Goal: Information Seeking & Learning: Learn about a topic

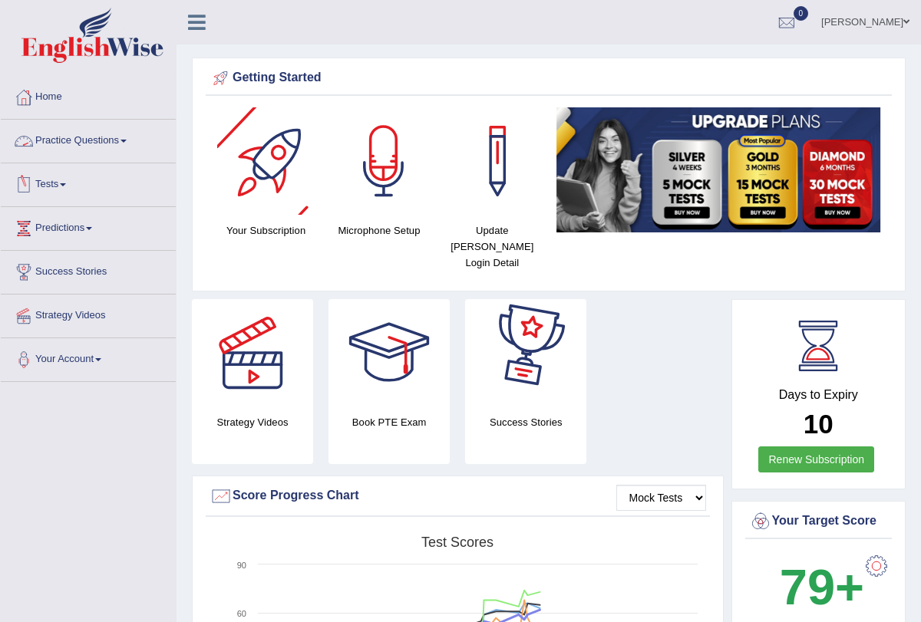
click at [134, 138] on link "Practice Questions" at bounding box center [88, 139] width 175 height 38
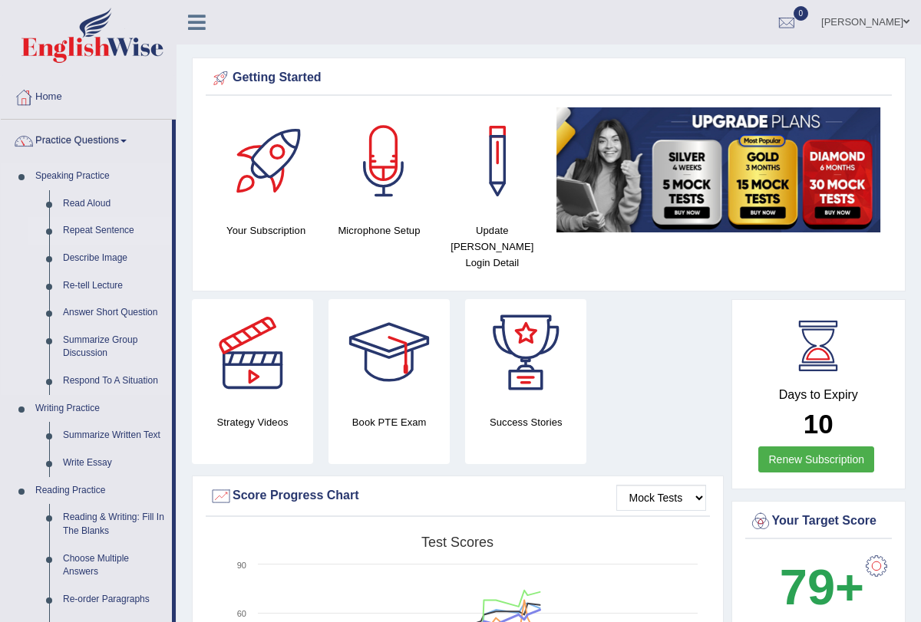
click at [107, 230] on link "Repeat Sentence" at bounding box center [114, 231] width 116 height 28
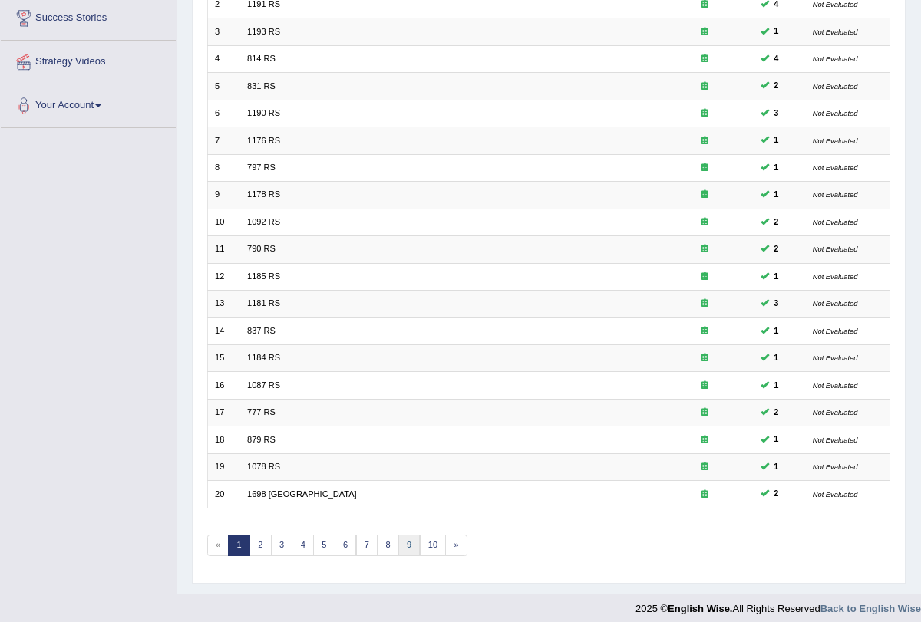
click at [398, 539] on link "9" at bounding box center [409, 545] width 22 height 21
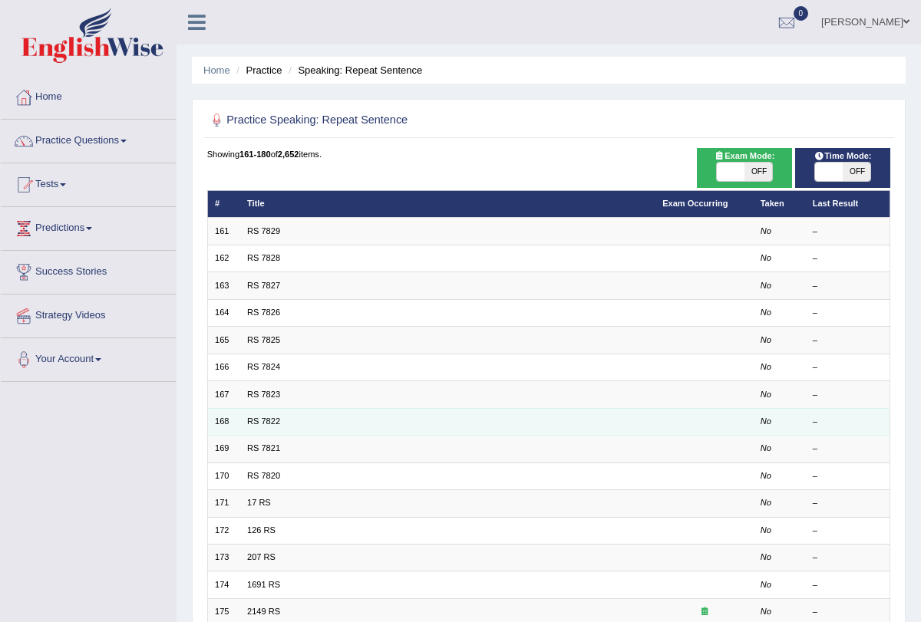
scroll to position [254, 0]
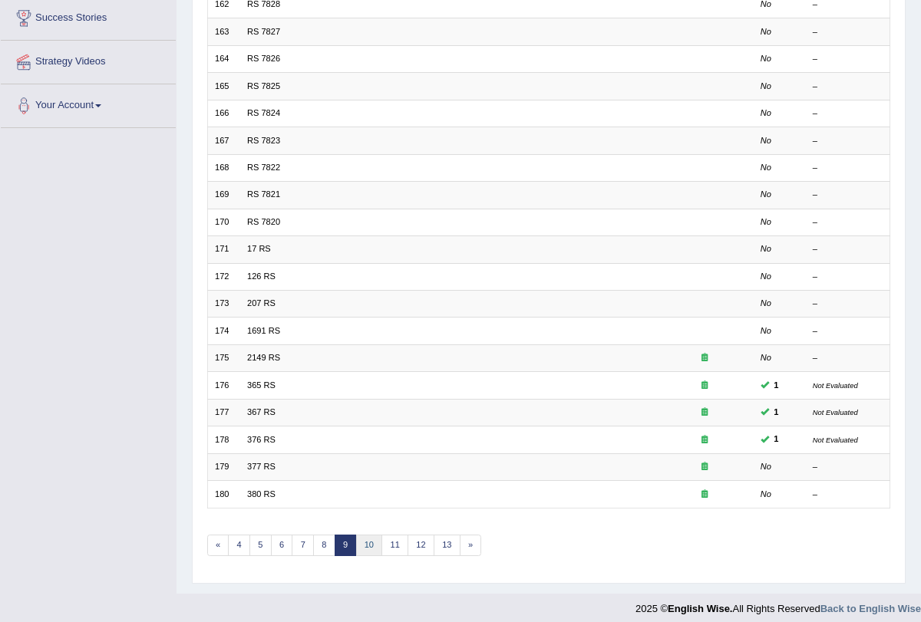
click at [362, 542] on link "10" at bounding box center [369, 545] width 27 height 21
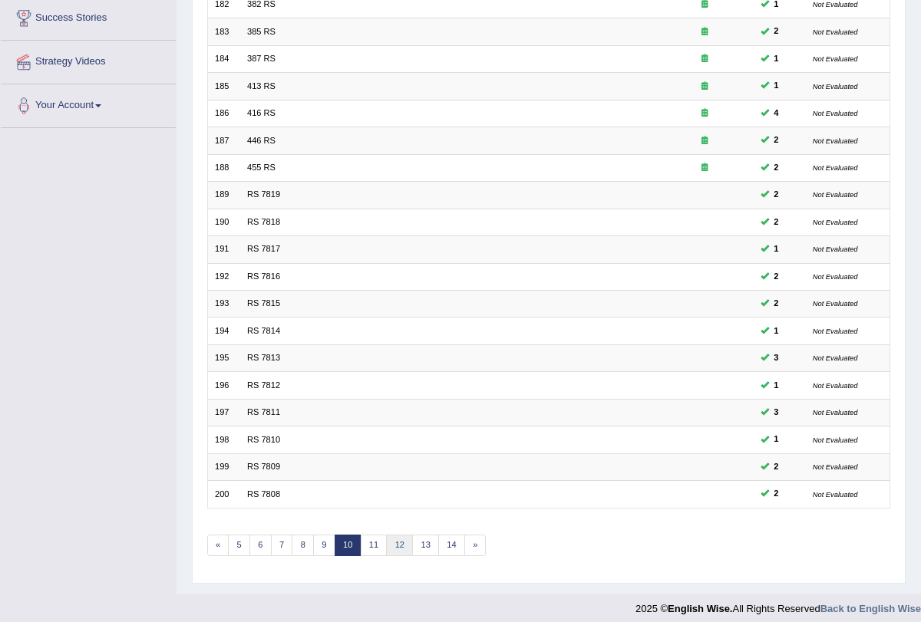
click at [393, 543] on link "12" at bounding box center [399, 545] width 27 height 21
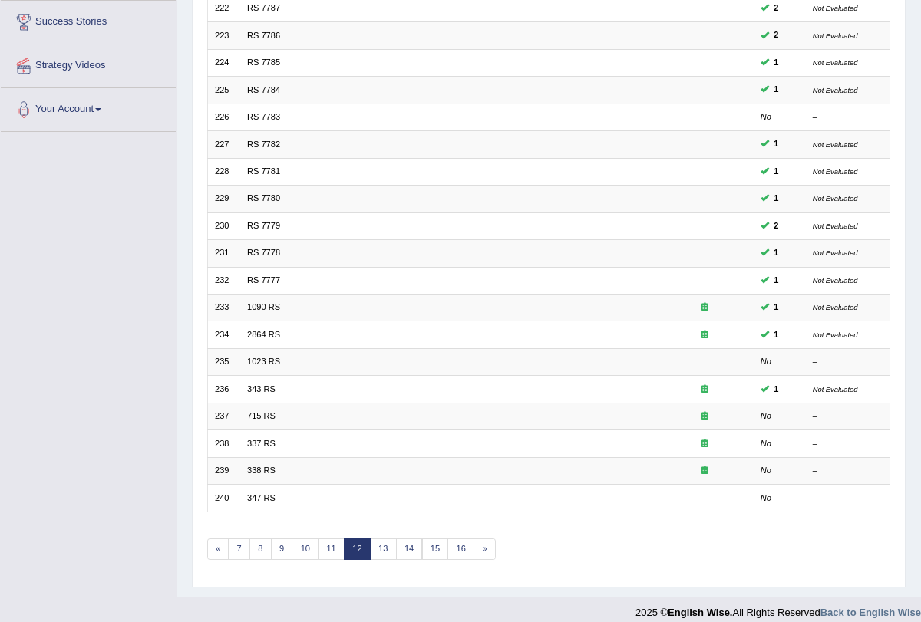
scroll to position [254, 0]
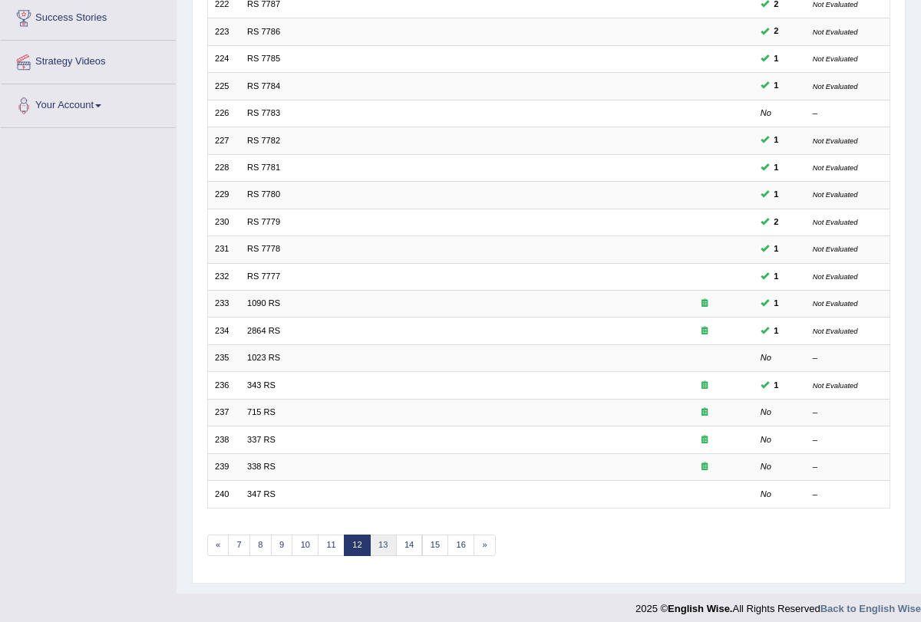
click at [379, 543] on link "13" at bounding box center [383, 545] width 27 height 21
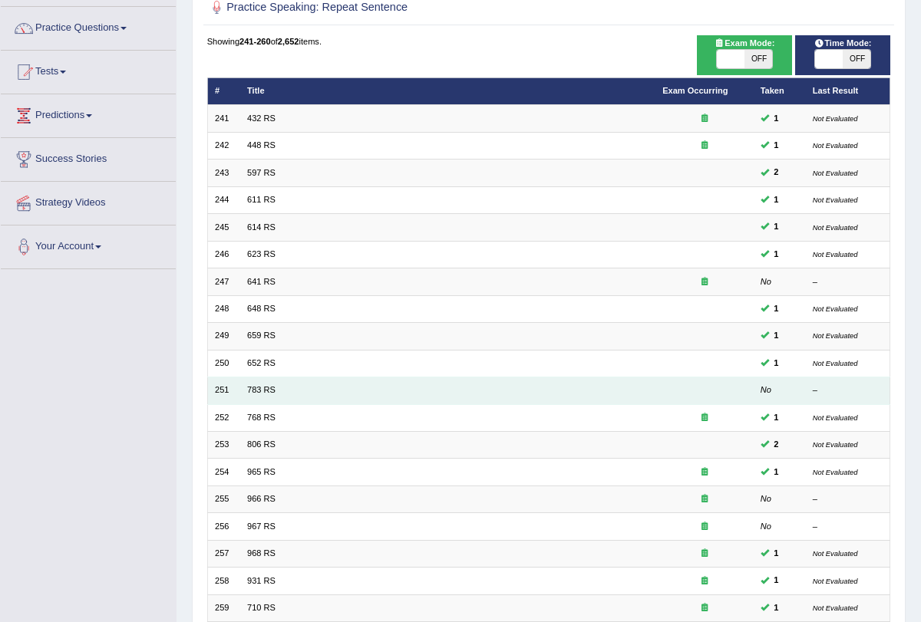
scroll to position [254, 0]
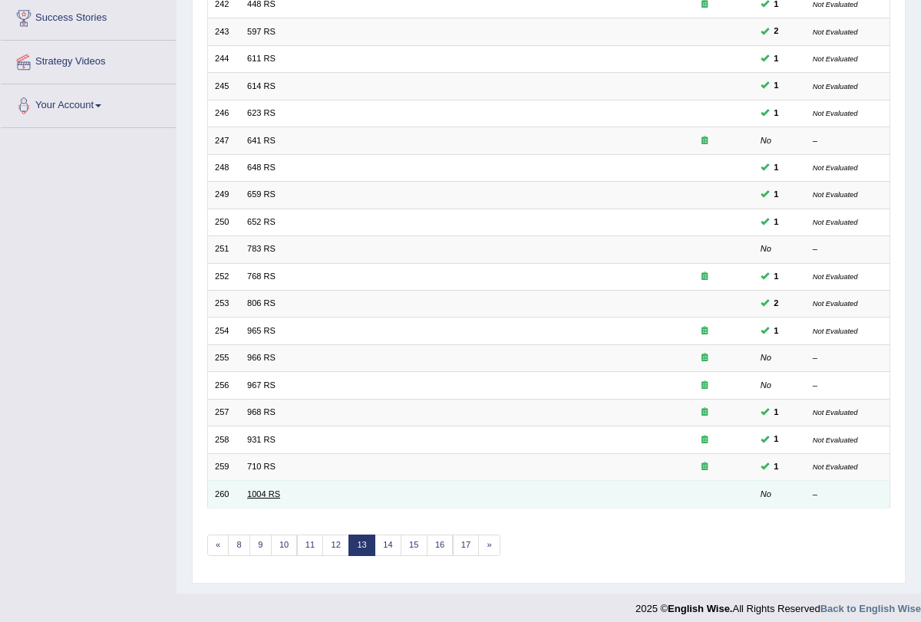
click at [257, 490] on link "1004 RS" at bounding box center [263, 493] width 33 height 9
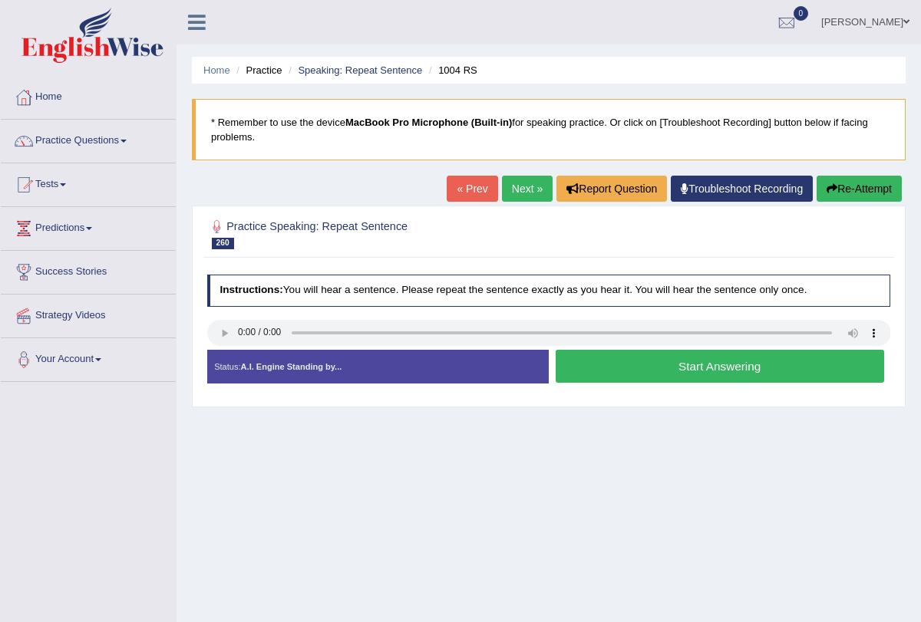
click at [616, 375] on button "Start Answering" at bounding box center [719, 366] width 328 height 33
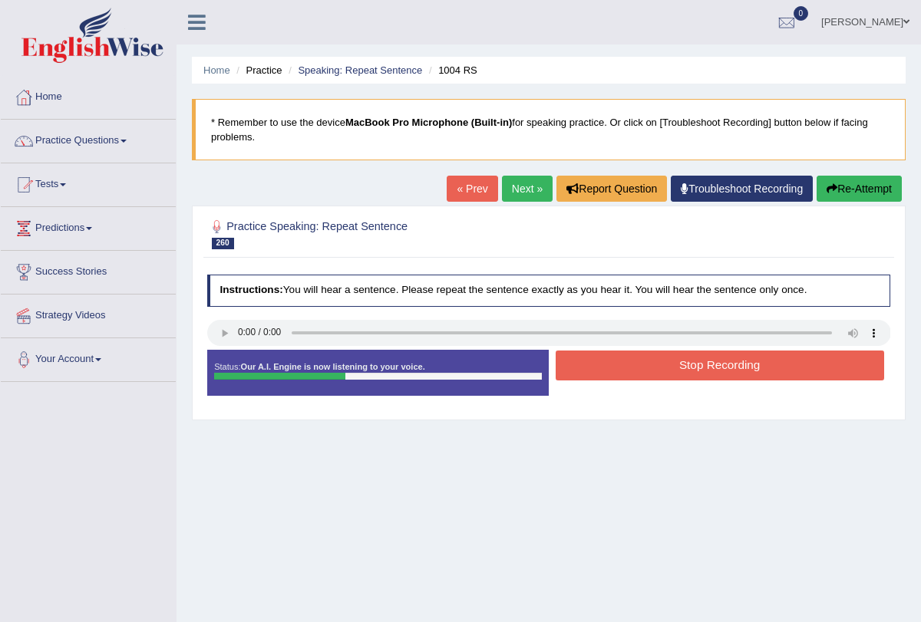
click at [616, 375] on button "Stop Recording" at bounding box center [719, 366] width 328 height 30
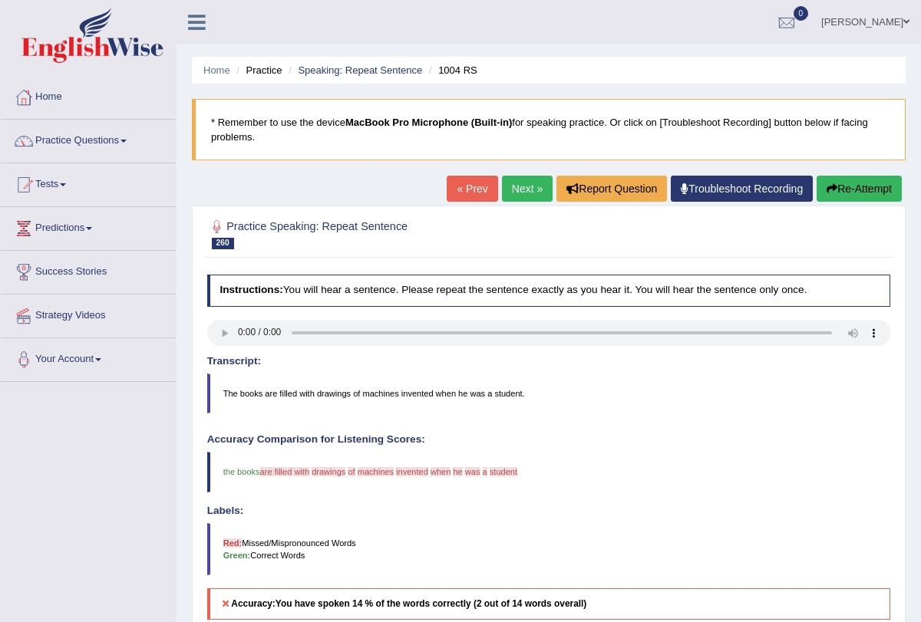
click at [476, 194] on link "« Prev" at bounding box center [471, 189] width 51 height 26
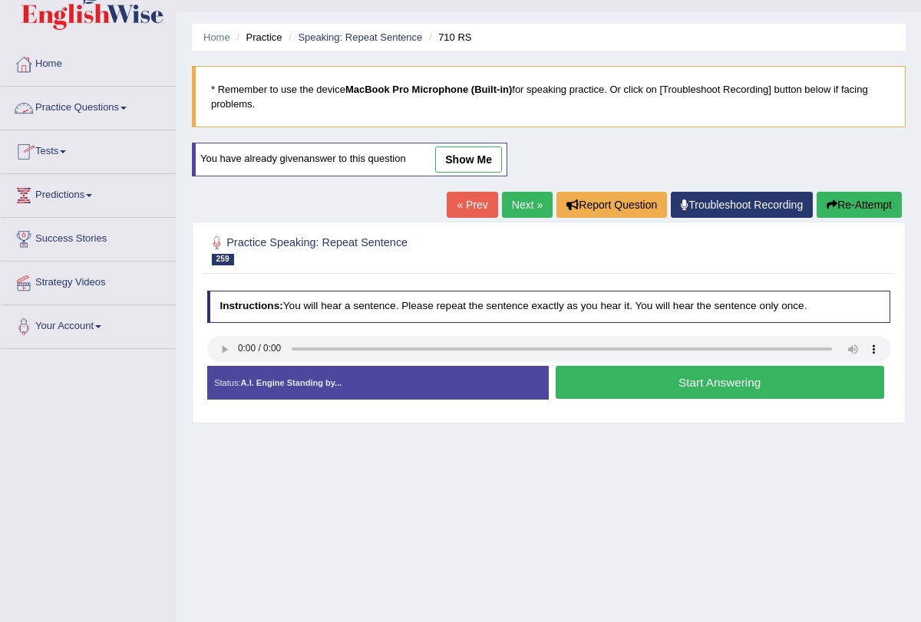
click at [127, 108] on span at bounding box center [123, 108] width 6 height 3
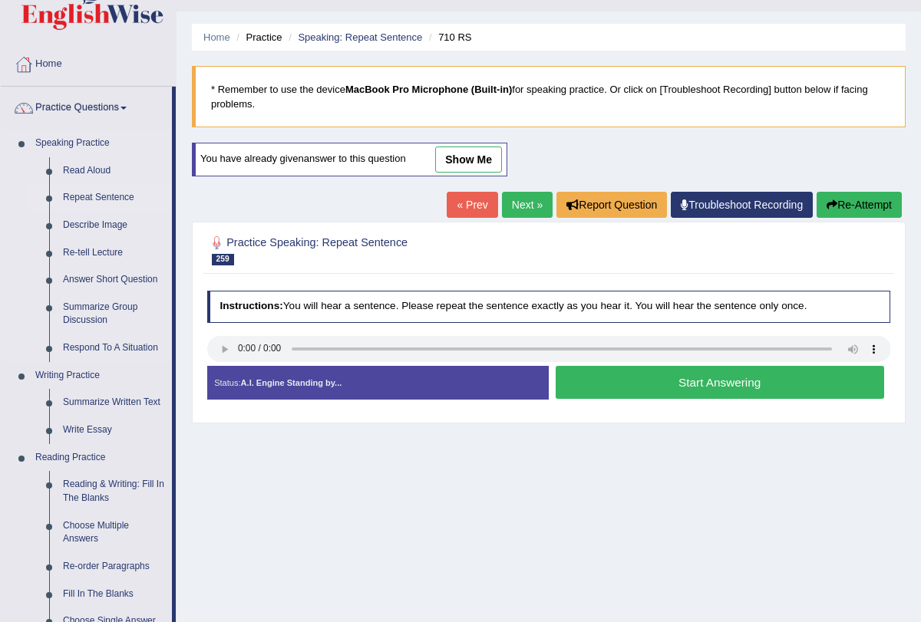
click at [129, 199] on link "Repeat Sentence" at bounding box center [114, 198] width 116 height 28
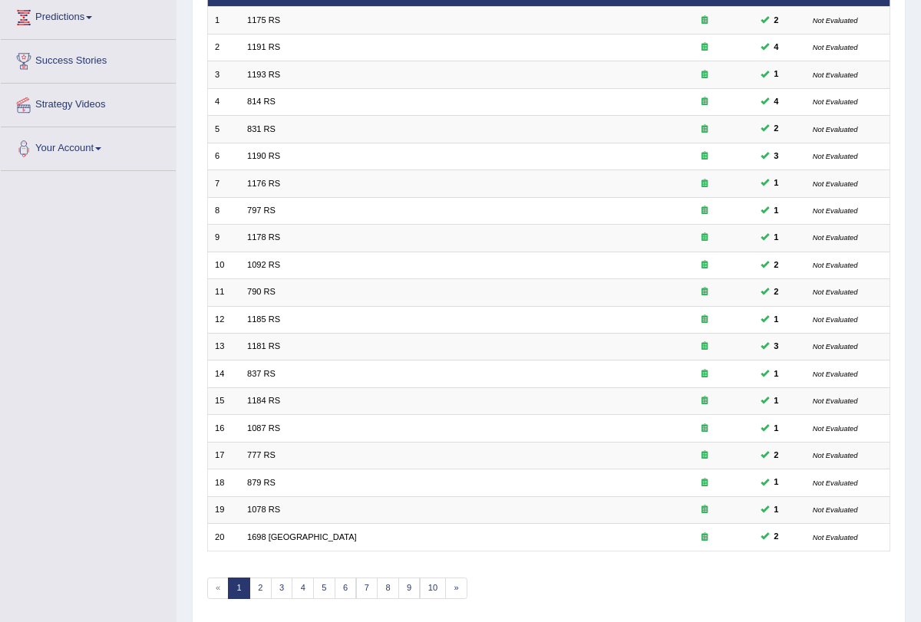
scroll to position [254, 0]
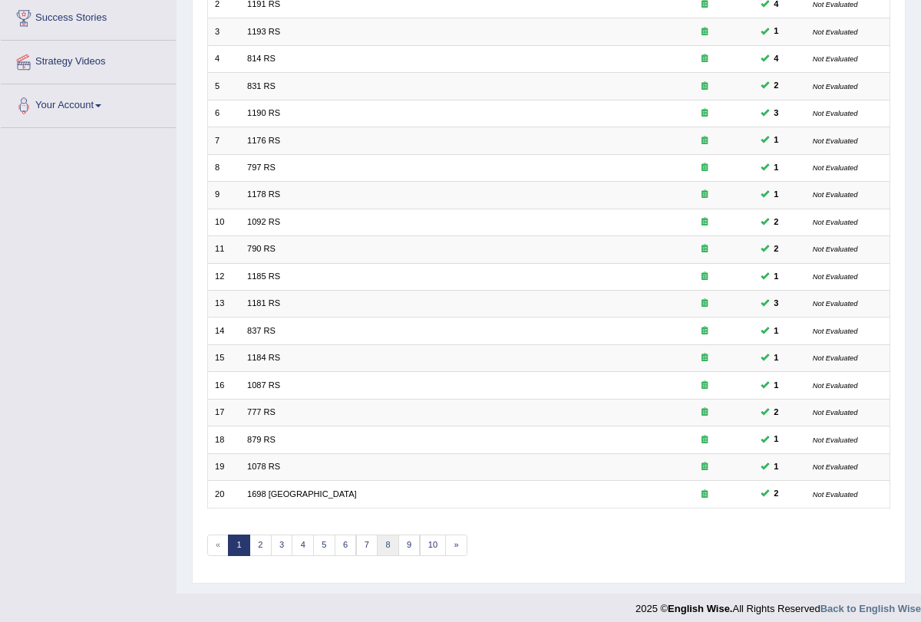
click at [377, 535] on link "8" at bounding box center [388, 545] width 22 height 21
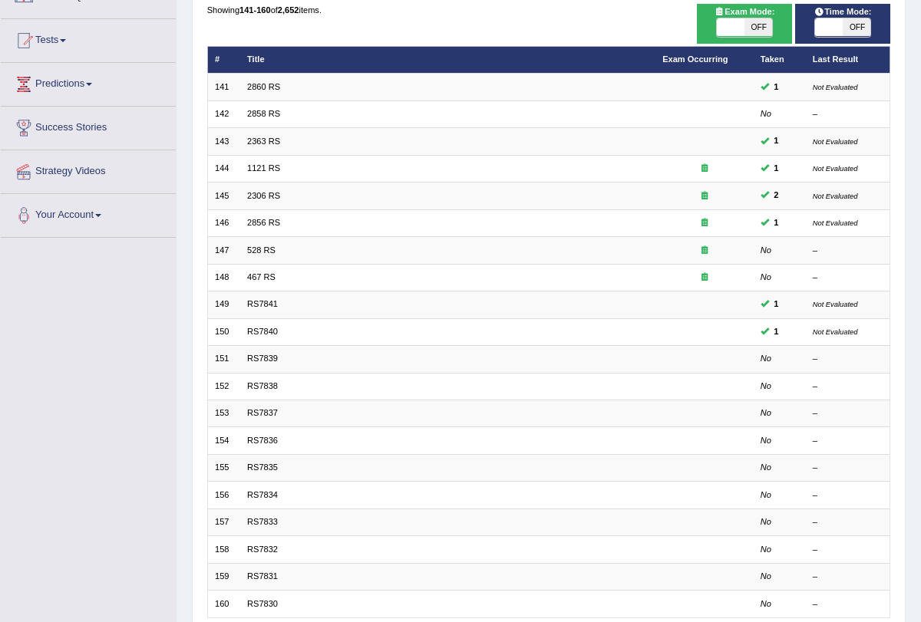
scroll to position [254, 0]
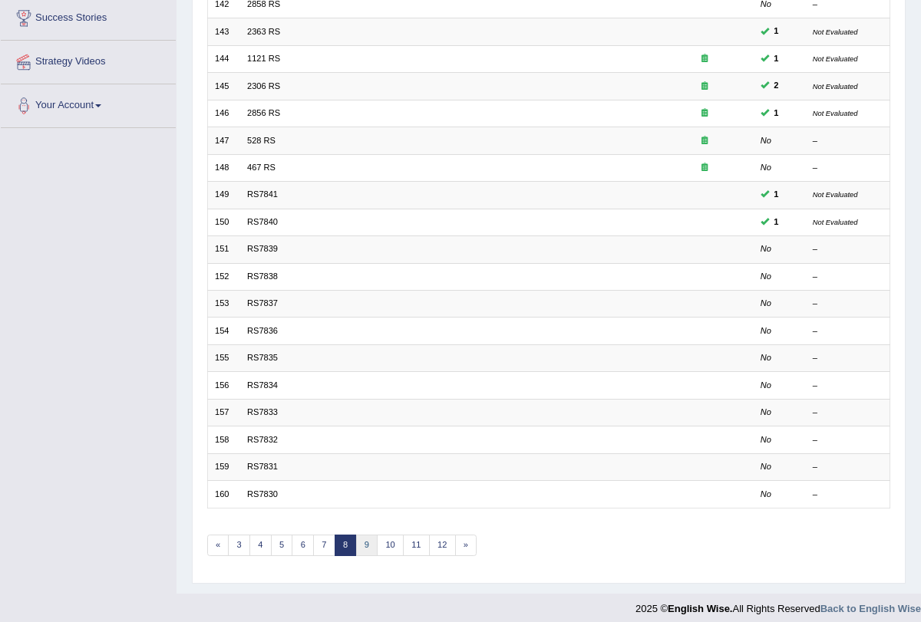
click at [356, 539] on link "9" at bounding box center [367, 545] width 22 height 21
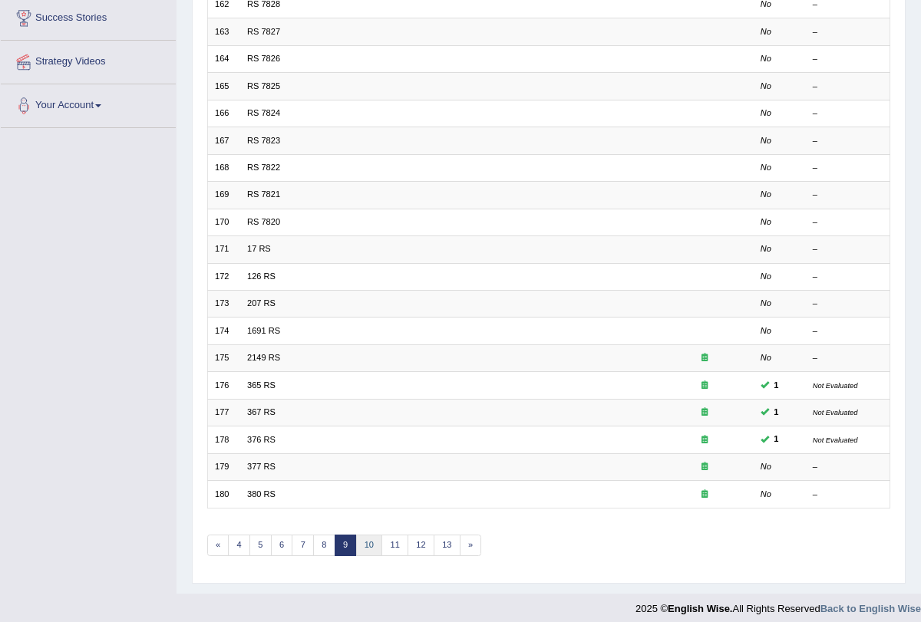
click at [361, 542] on link "10" at bounding box center [369, 545] width 27 height 21
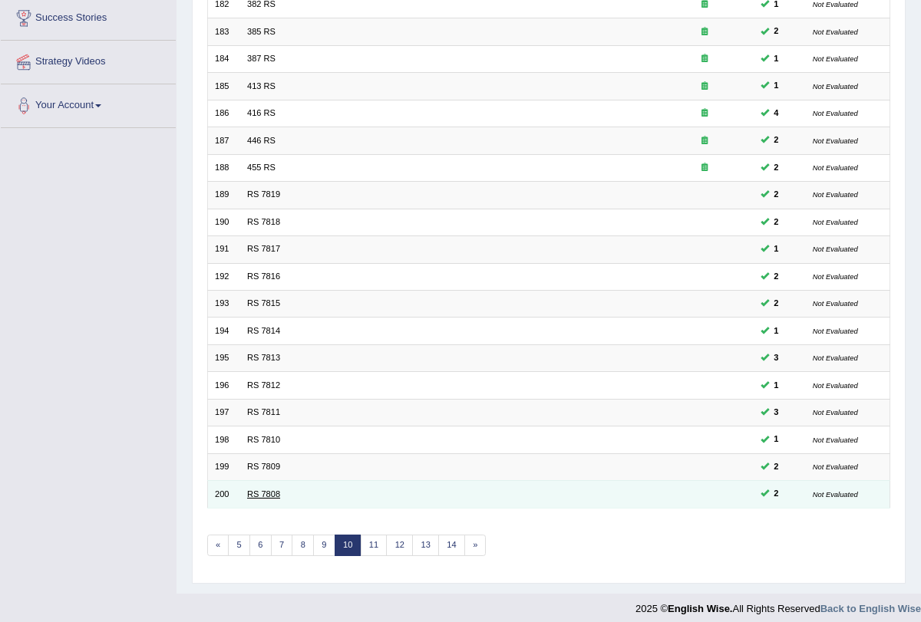
click at [261, 489] on link "RS 7808" at bounding box center [263, 493] width 33 height 9
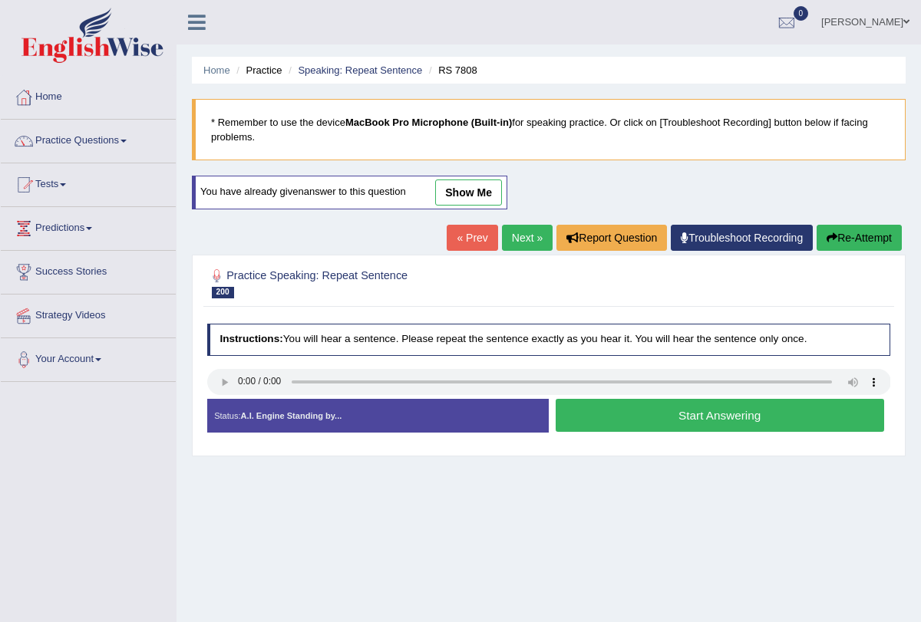
click at [618, 415] on button "Start Answering" at bounding box center [719, 415] width 328 height 33
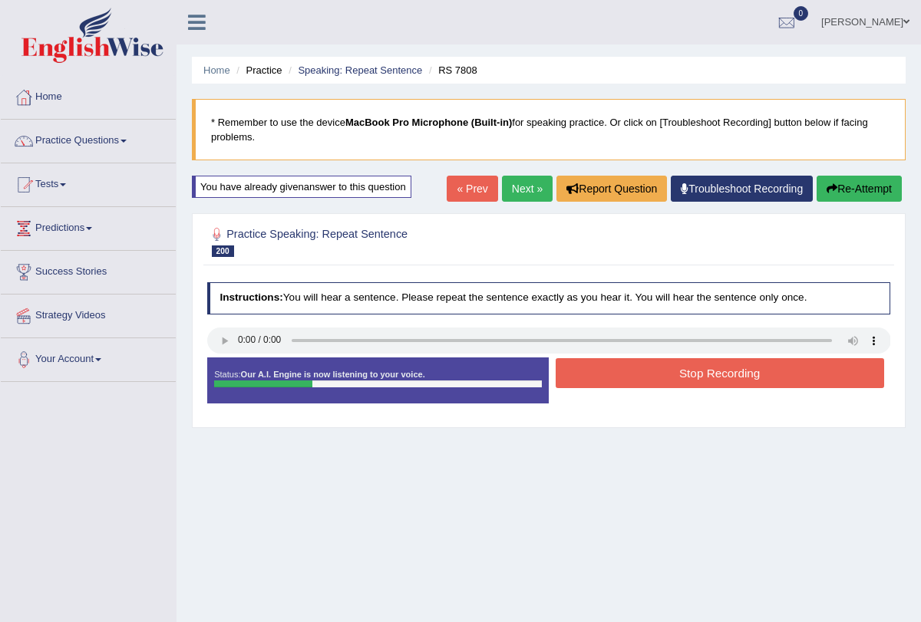
click at [620, 375] on button "Stop Recording" at bounding box center [719, 373] width 328 height 30
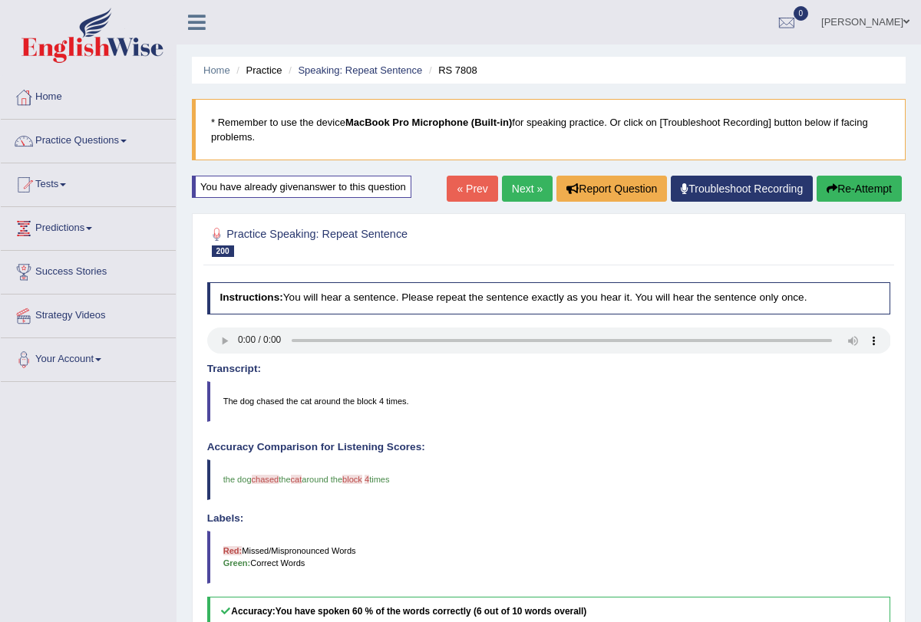
click at [512, 186] on link "Next »" at bounding box center [527, 189] width 51 height 26
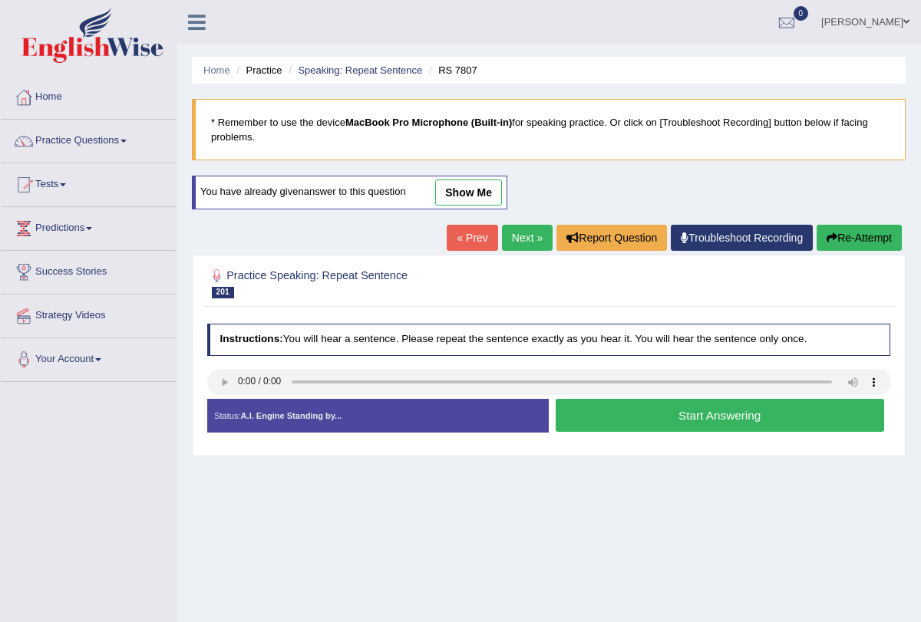
click at [638, 423] on button "Start Answering" at bounding box center [719, 415] width 328 height 33
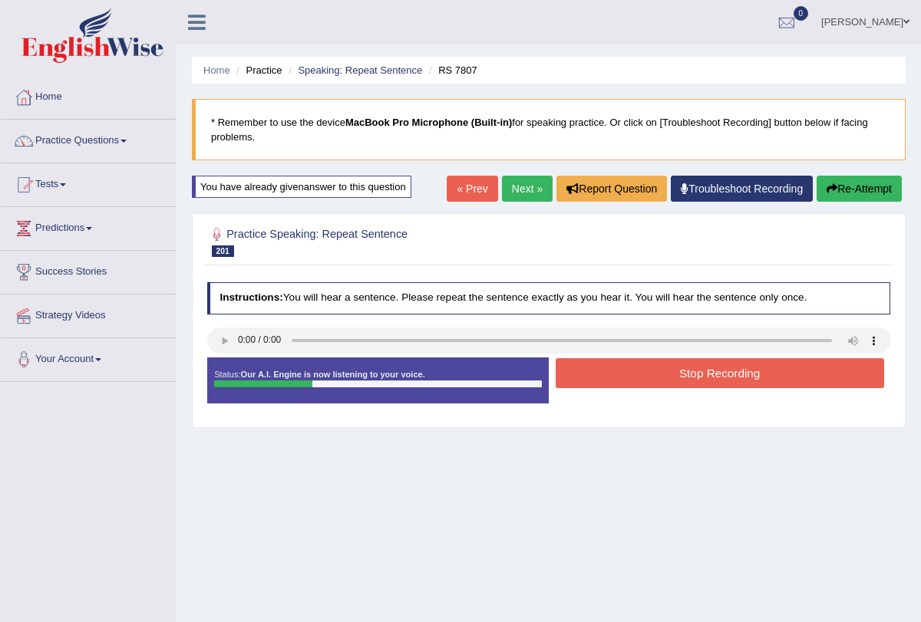
click at [626, 377] on button "Stop Recording" at bounding box center [719, 373] width 328 height 30
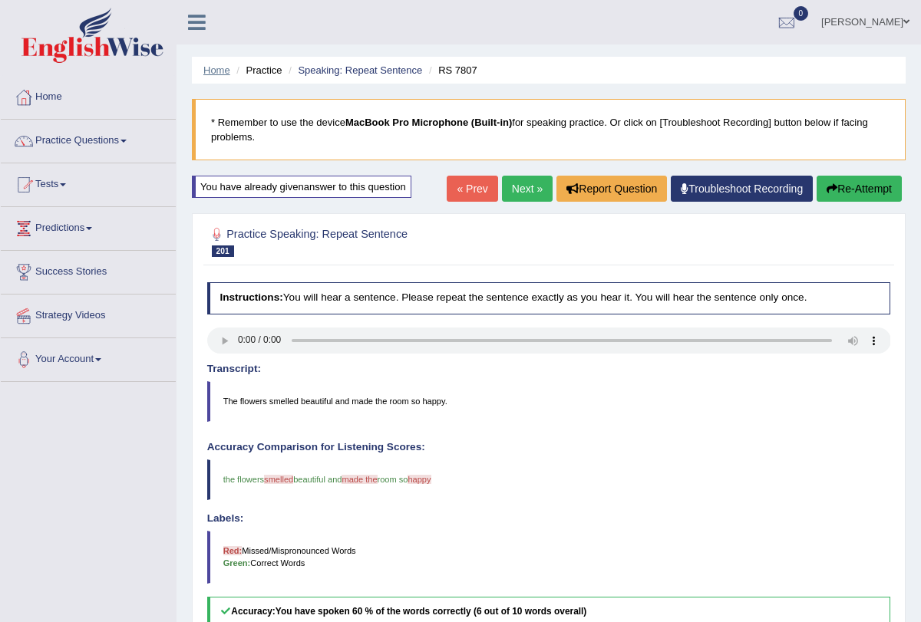
click at [218, 69] on link "Home" at bounding box center [216, 70] width 27 height 12
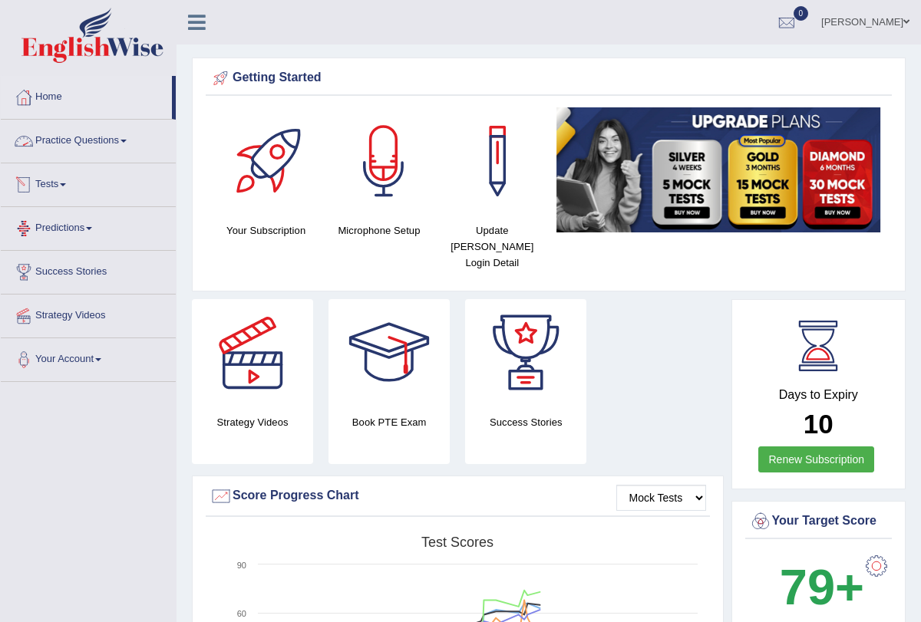
click at [132, 137] on link "Practice Questions" at bounding box center [88, 139] width 175 height 38
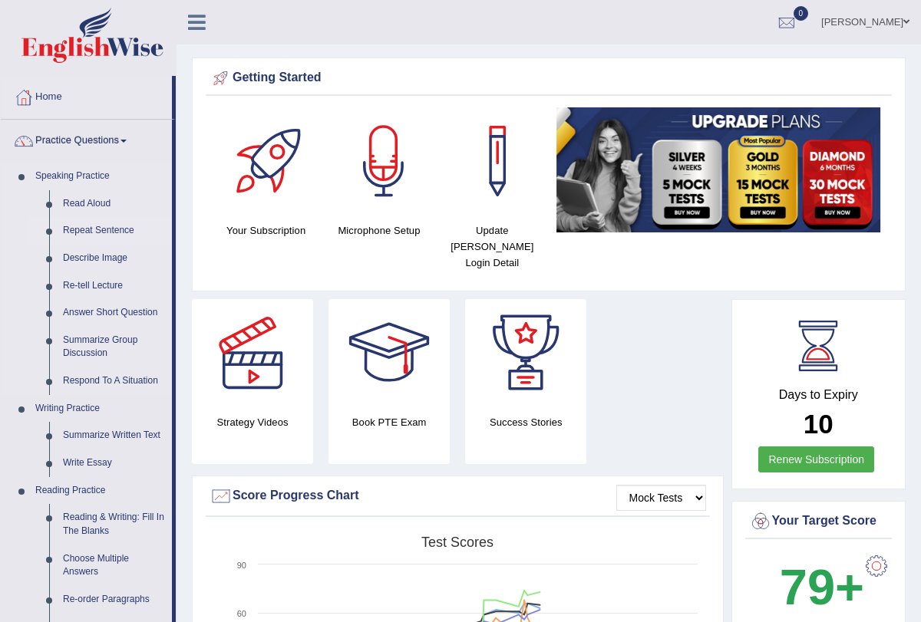
click at [119, 232] on link "Repeat Sentence" at bounding box center [114, 231] width 116 height 28
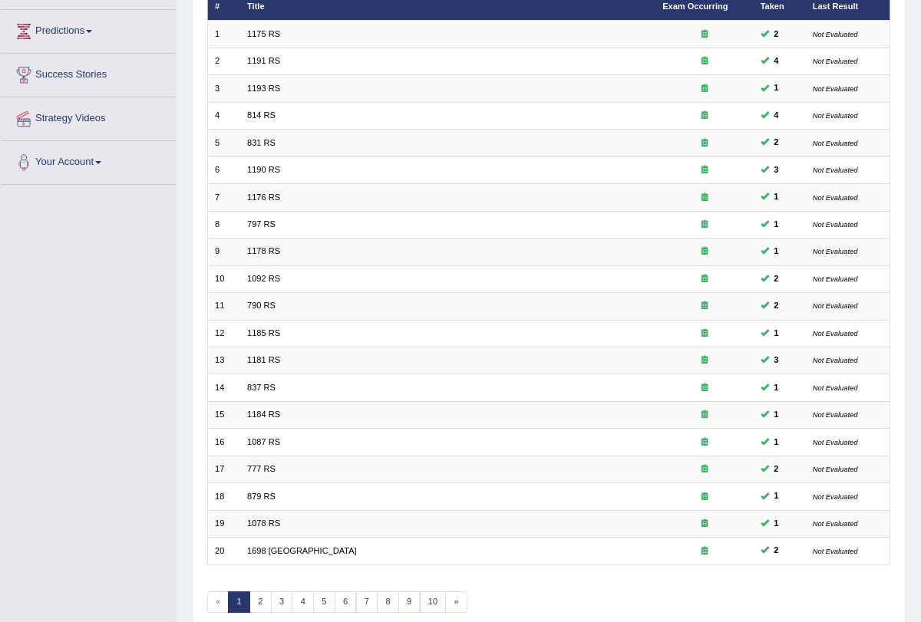
scroll to position [254, 0]
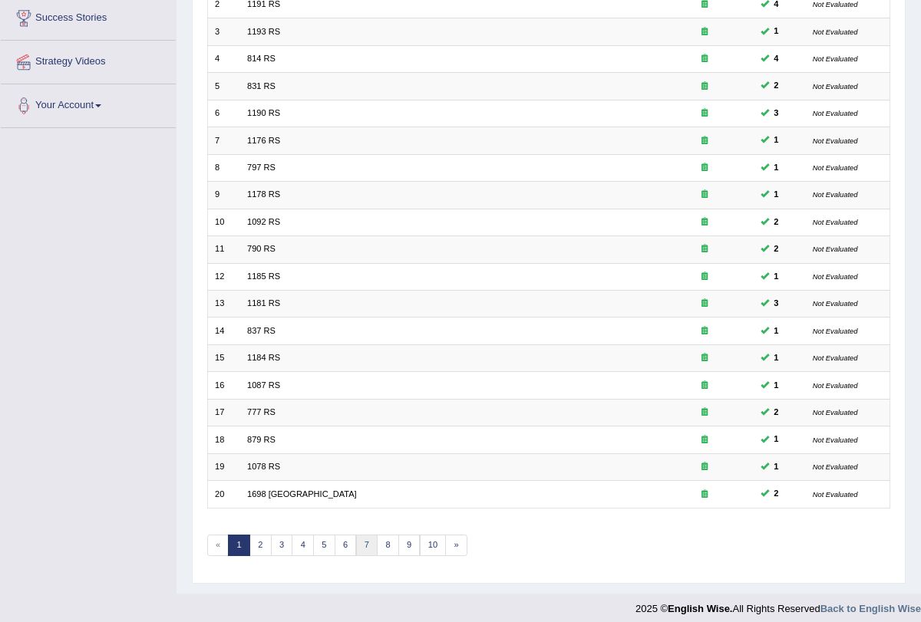
click at [359, 542] on link "7" at bounding box center [367, 545] width 22 height 21
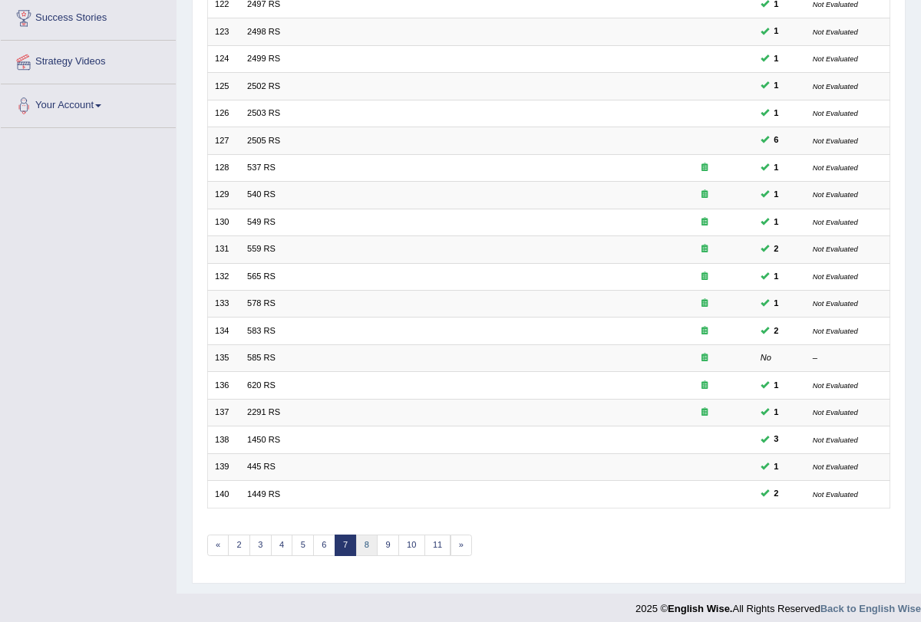
click at [361, 541] on link "8" at bounding box center [367, 545] width 22 height 21
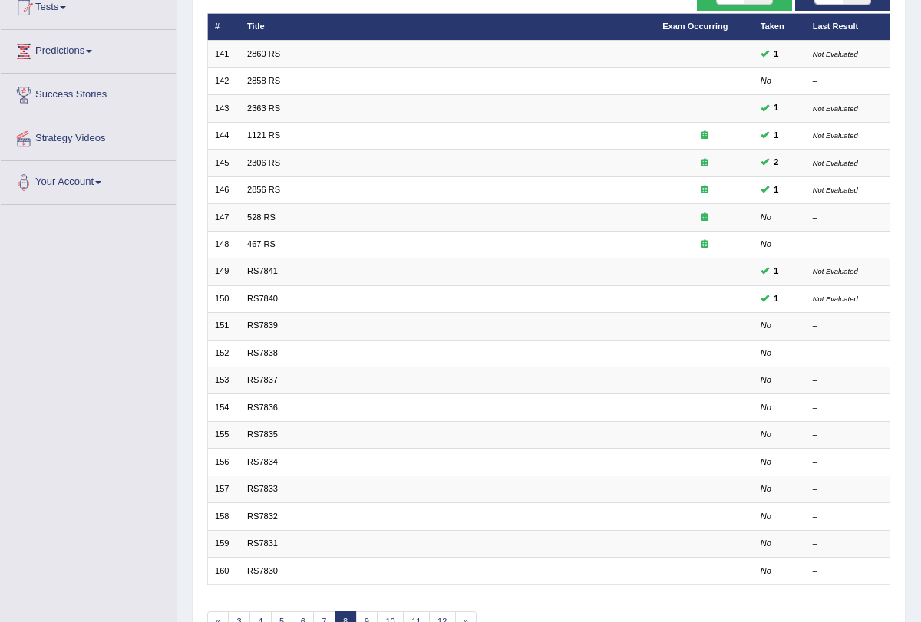
scroll to position [254, 0]
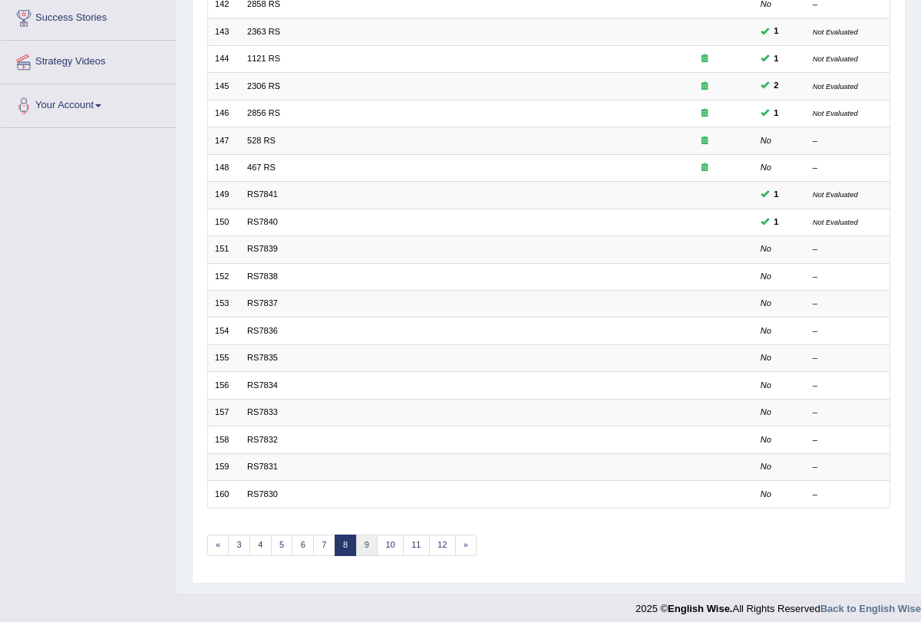
click at [356, 540] on link "9" at bounding box center [367, 545] width 22 height 21
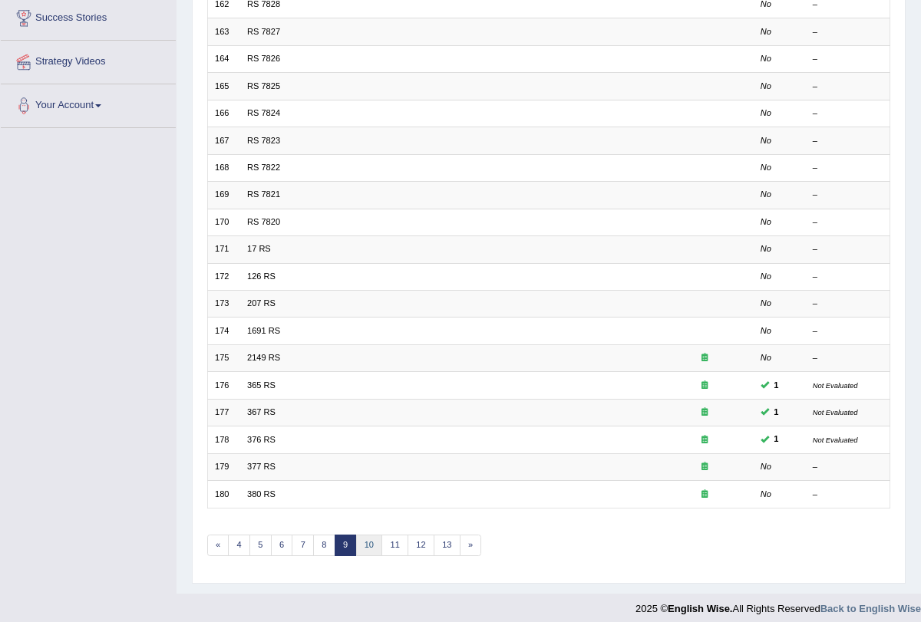
click at [366, 539] on link "10" at bounding box center [369, 545] width 27 height 21
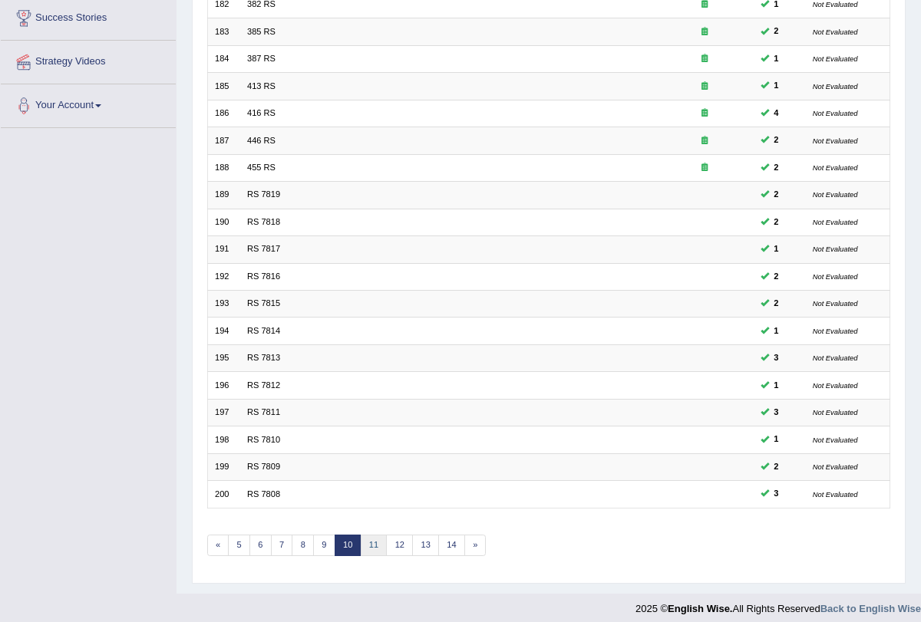
click at [373, 539] on link "11" at bounding box center [374, 545] width 27 height 21
click at [373, 539] on link "12" at bounding box center [378, 545] width 27 height 21
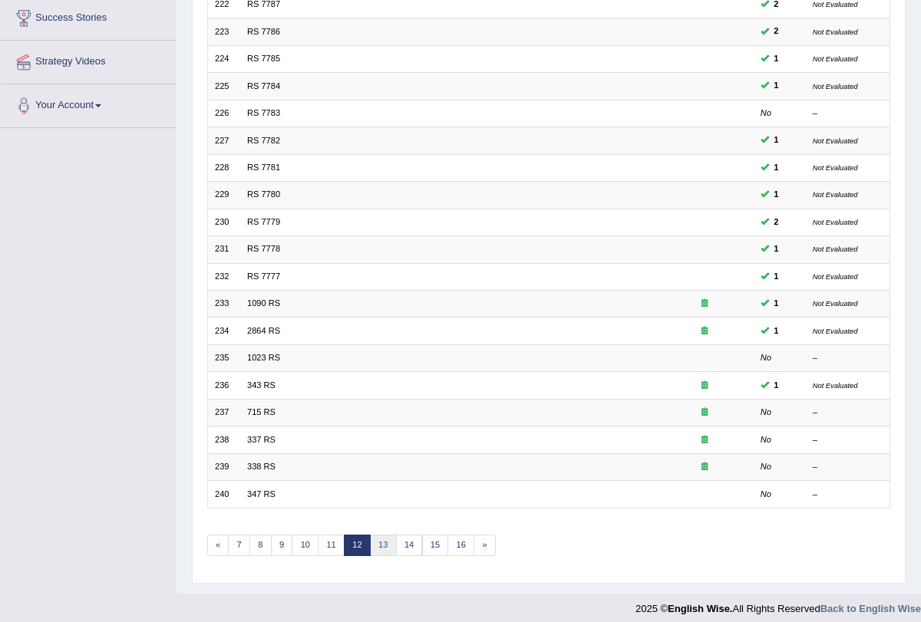
click at [370, 537] on link "13" at bounding box center [383, 545] width 27 height 21
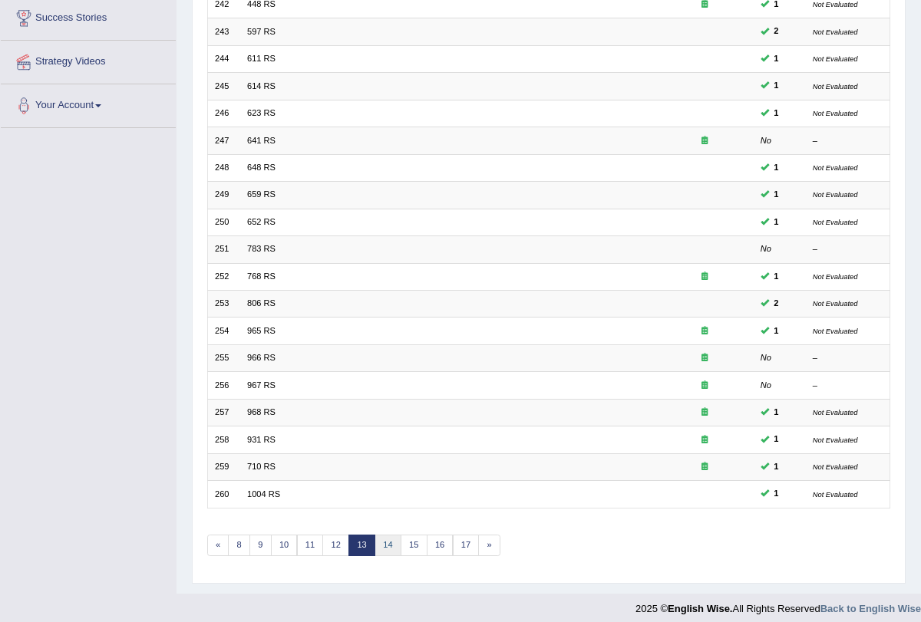
click at [379, 539] on link "14" at bounding box center [387, 545] width 27 height 21
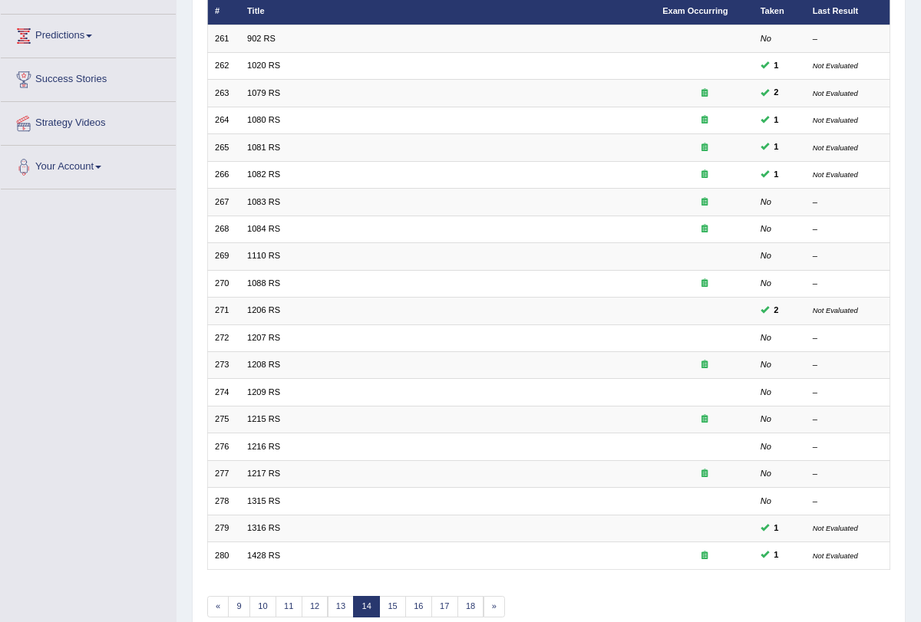
scroll to position [254, 0]
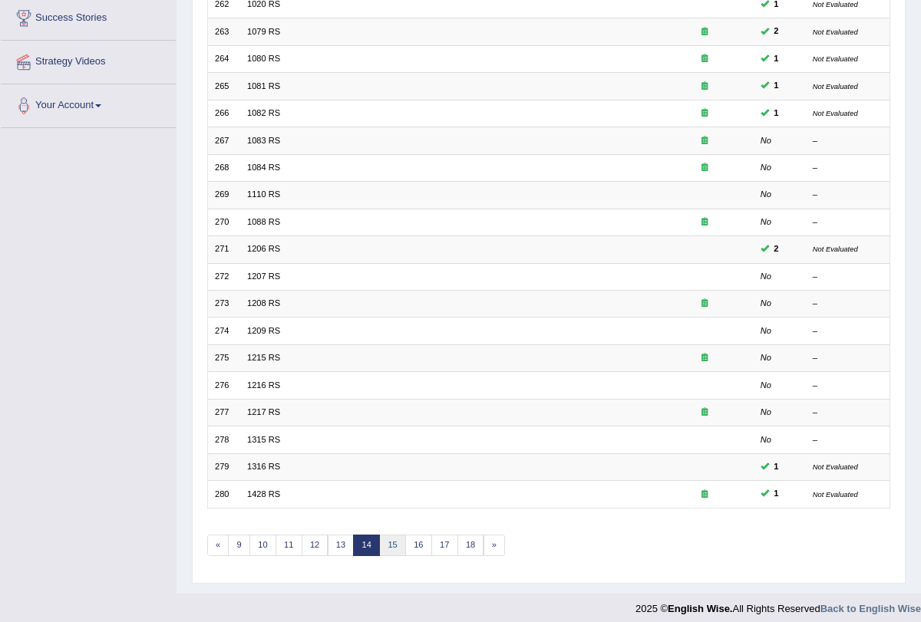
click at [386, 539] on link "15" at bounding box center [392, 545] width 27 height 21
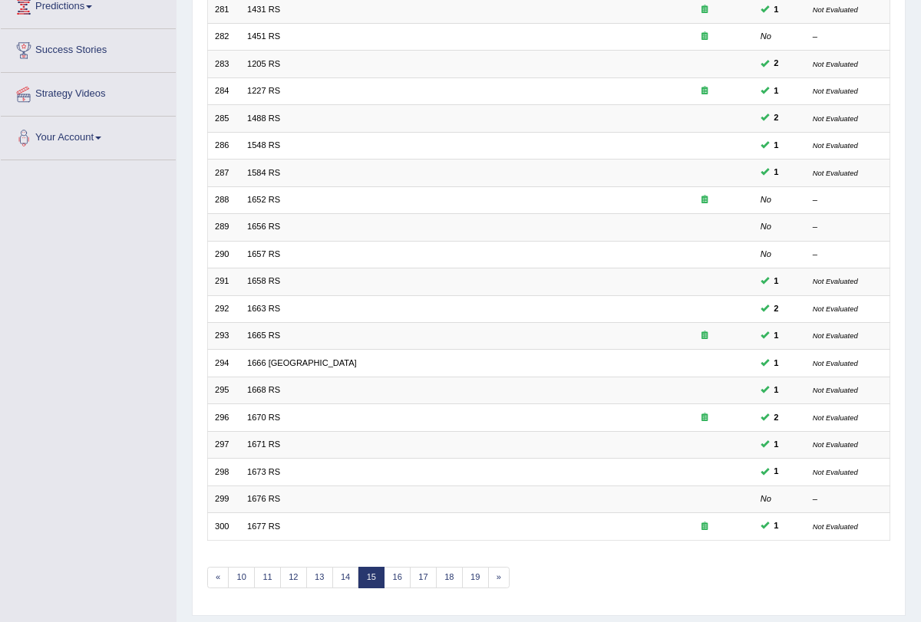
scroll to position [254, 0]
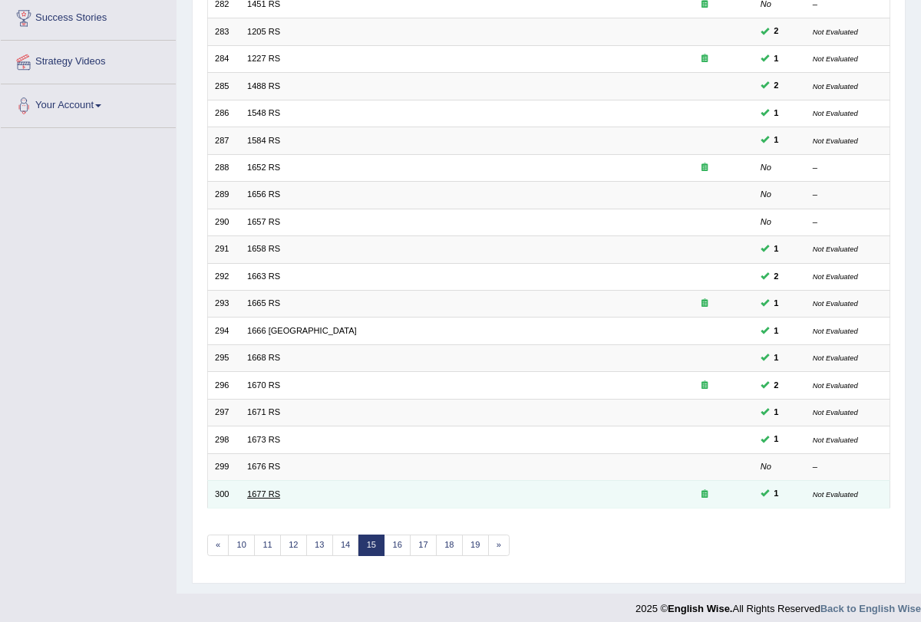
click at [259, 489] on link "1677 RS" at bounding box center [263, 493] width 33 height 9
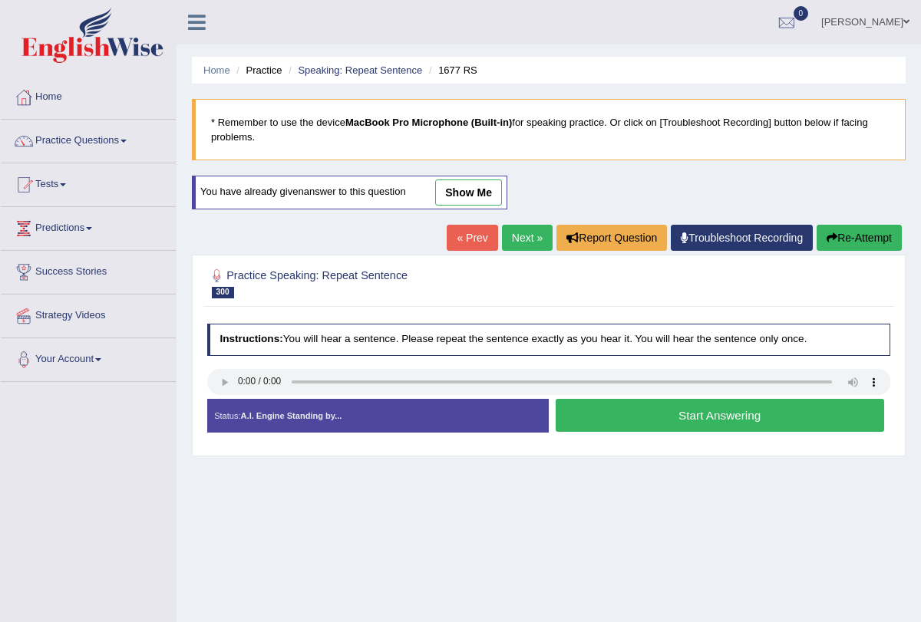
click at [610, 423] on button "Start Answering" at bounding box center [719, 415] width 328 height 33
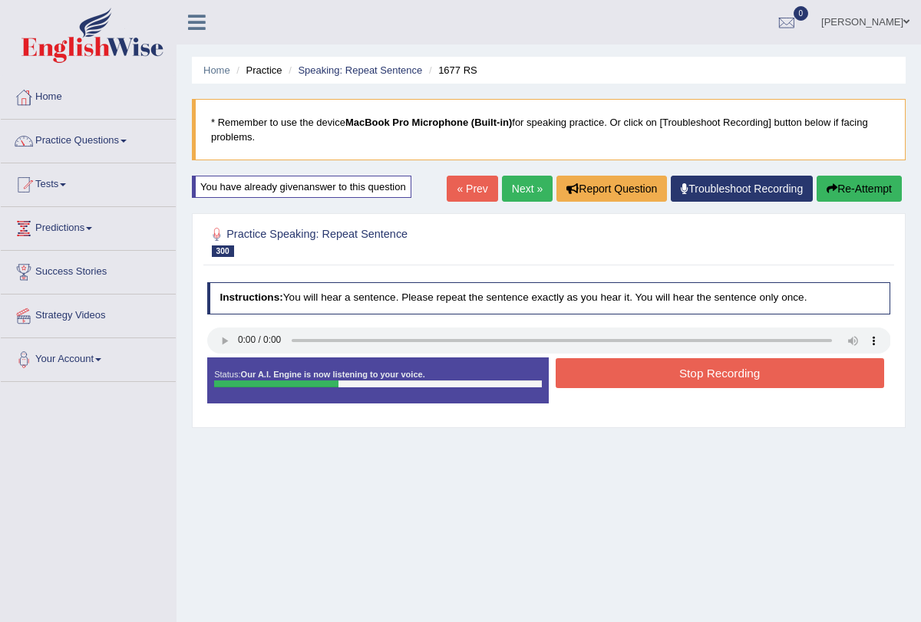
click at [615, 374] on button "Stop Recording" at bounding box center [719, 373] width 328 height 30
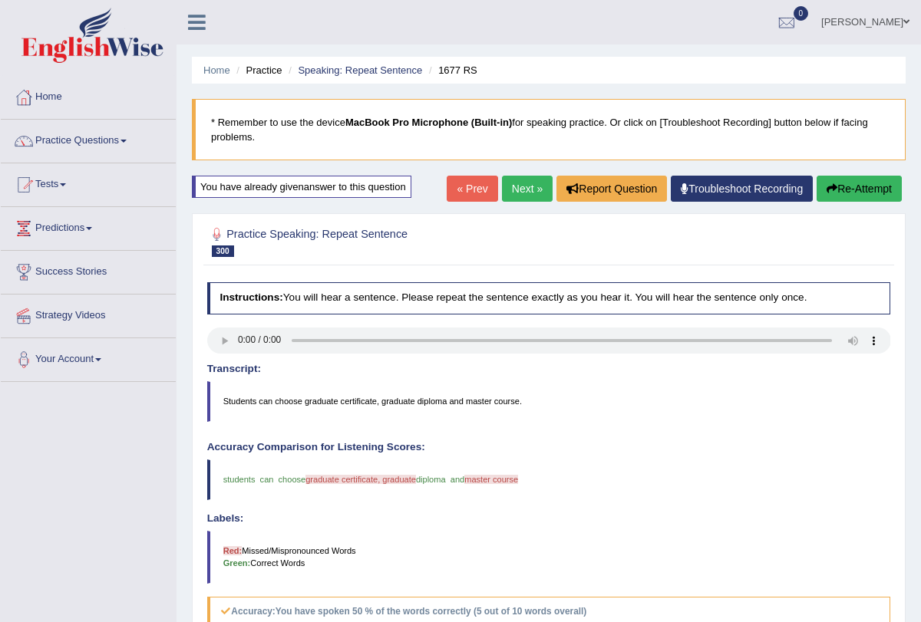
click at [518, 187] on link "Next »" at bounding box center [527, 189] width 51 height 26
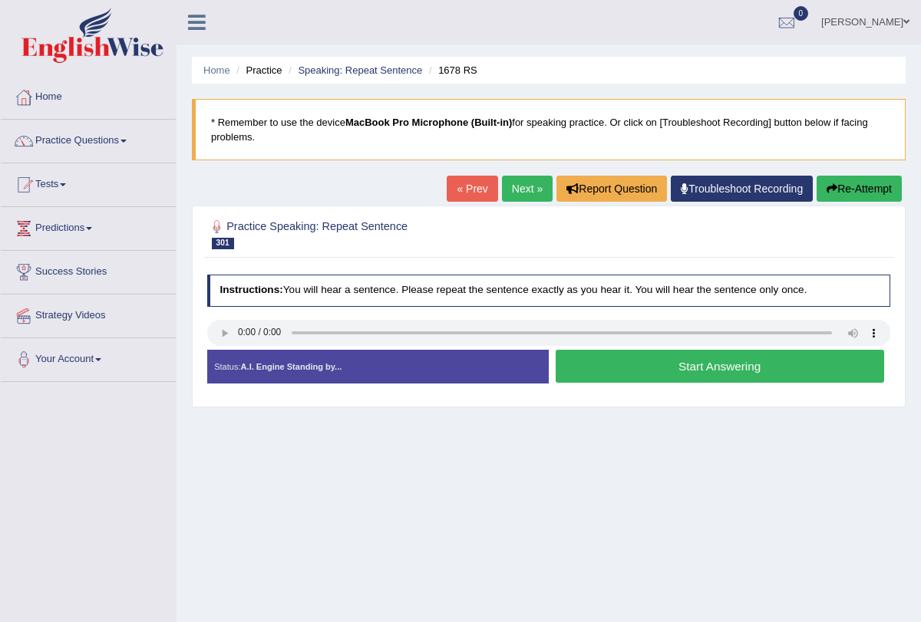
click at [704, 370] on button "Start Answering" at bounding box center [719, 366] width 328 height 33
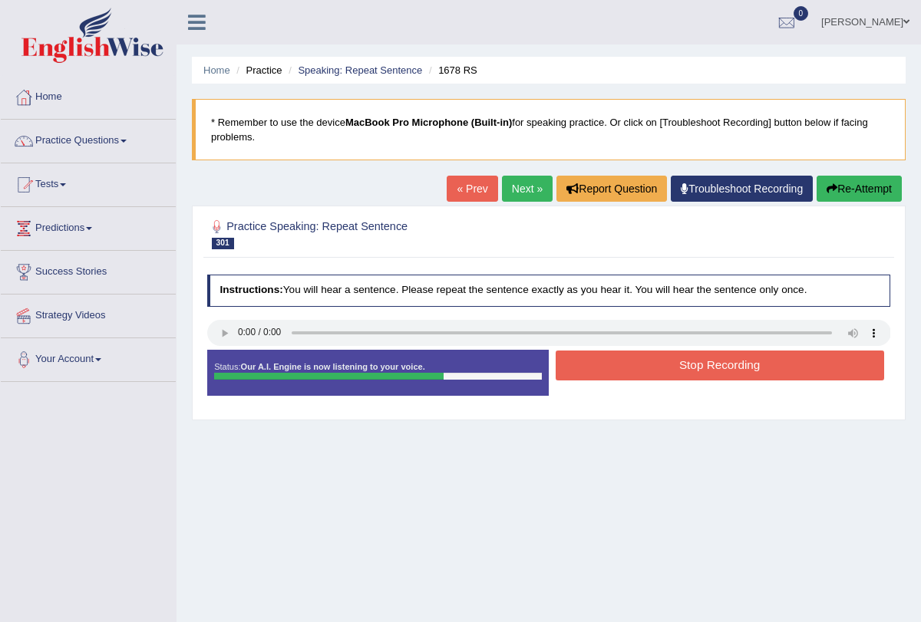
click at [702, 360] on button "Stop Recording" at bounding box center [719, 366] width 328 height 30
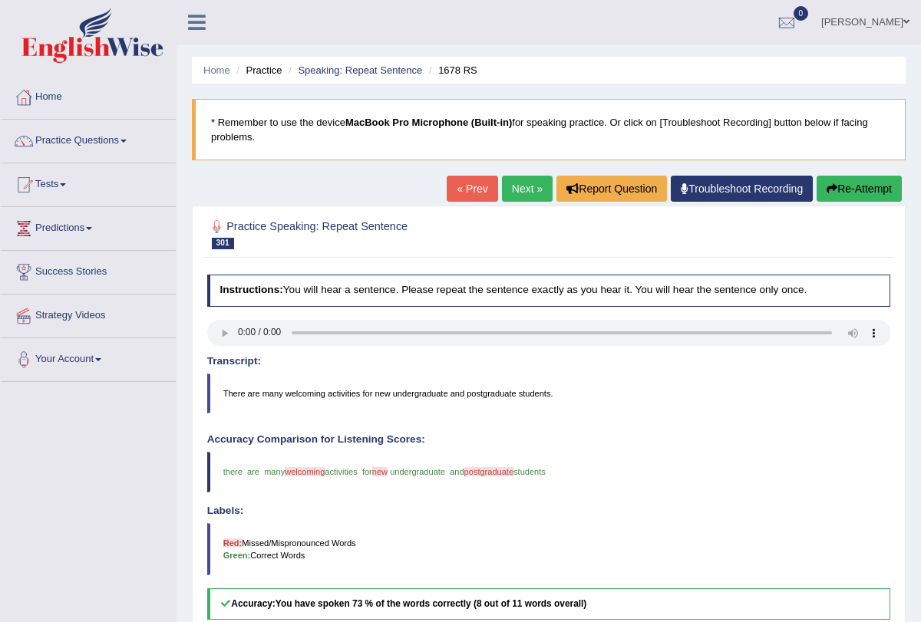
click at [502, 189] on link "Next »" at bounding box center [527, 189] width 51 height 26
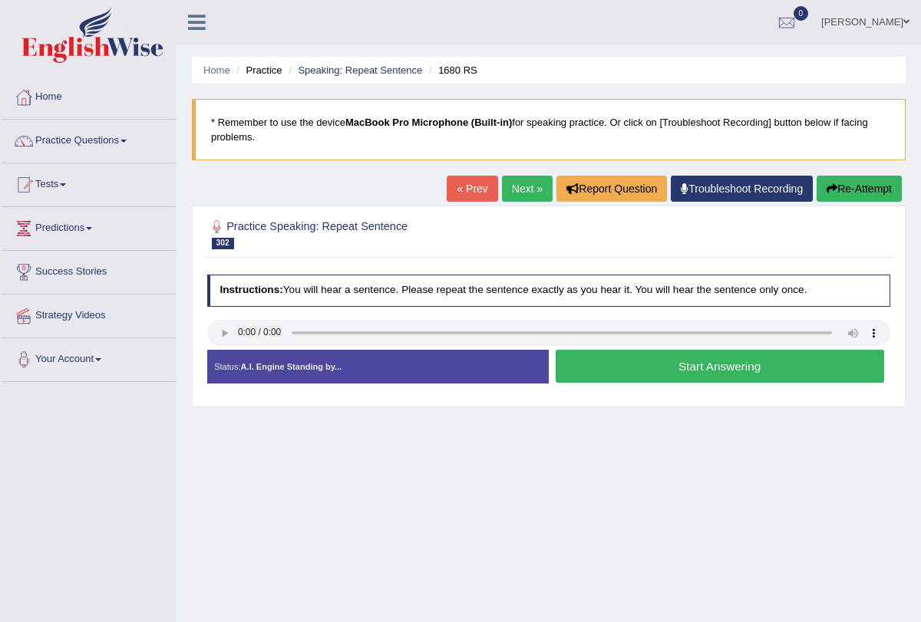
click at [645, 364] on button "Start Answering" at bounding box center [719, 366] width 328 height 33
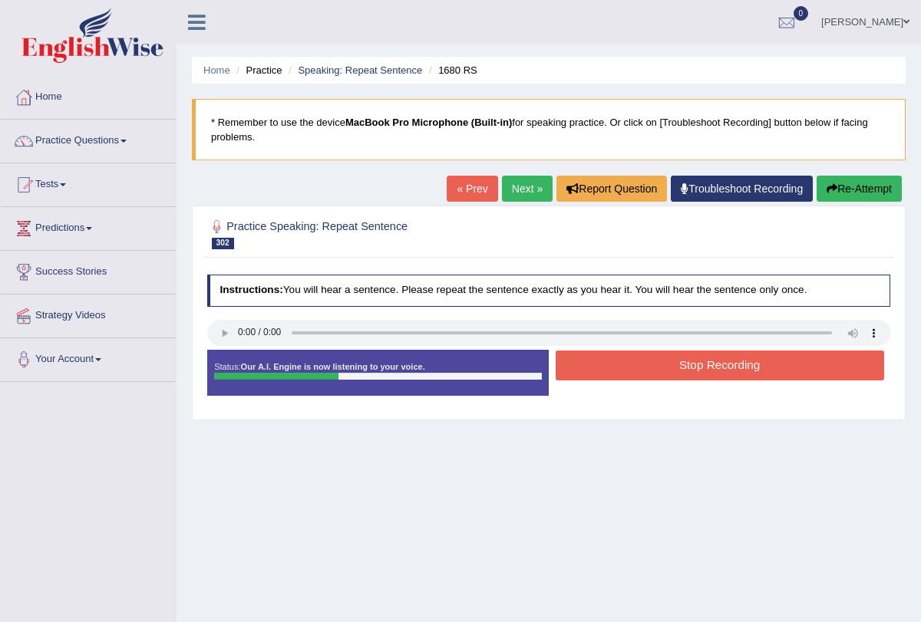
click at [645, 364] on button "Stop Recording" at bounding box center [719, 366] width 328 height 30
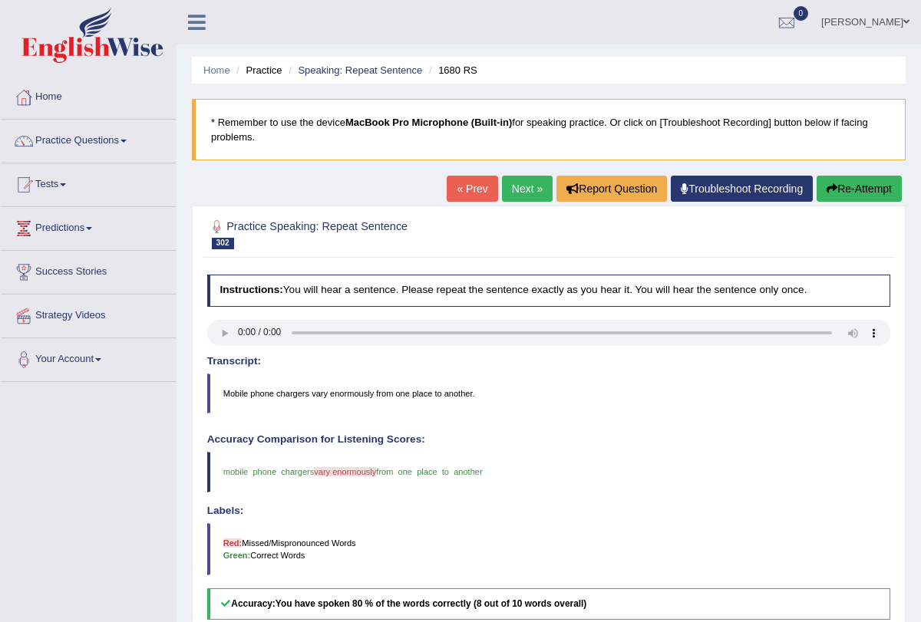
click at [519, 183] on link "Next »" at bounding box center [527, 189] width 51 height 26
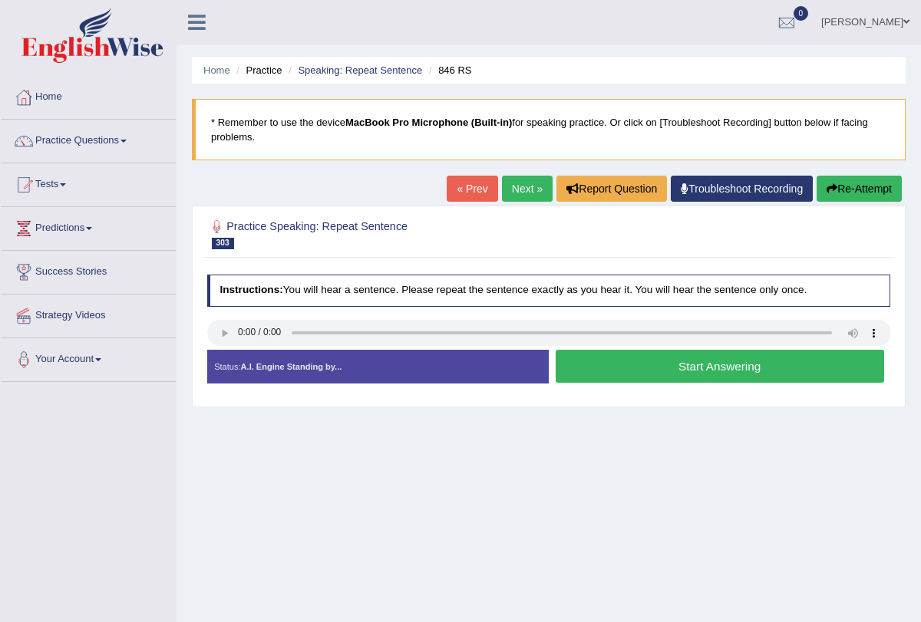
click at [619, 358] on button "Start Answering" at bounding box center [719, 366] width 328 height 33
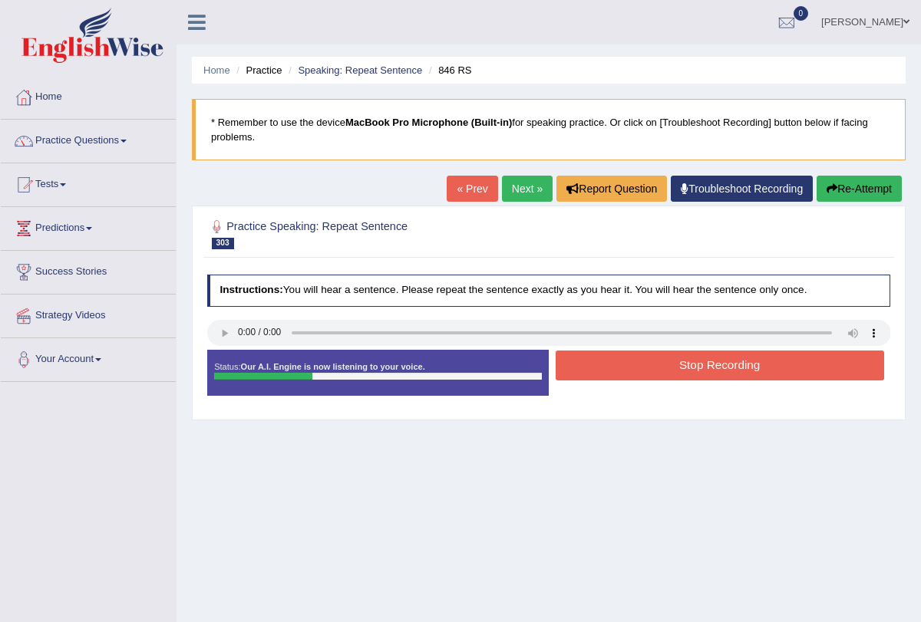
click at [619, 358] on button "Stop Recording" at bounding box center [719, 366] width 328 height 30
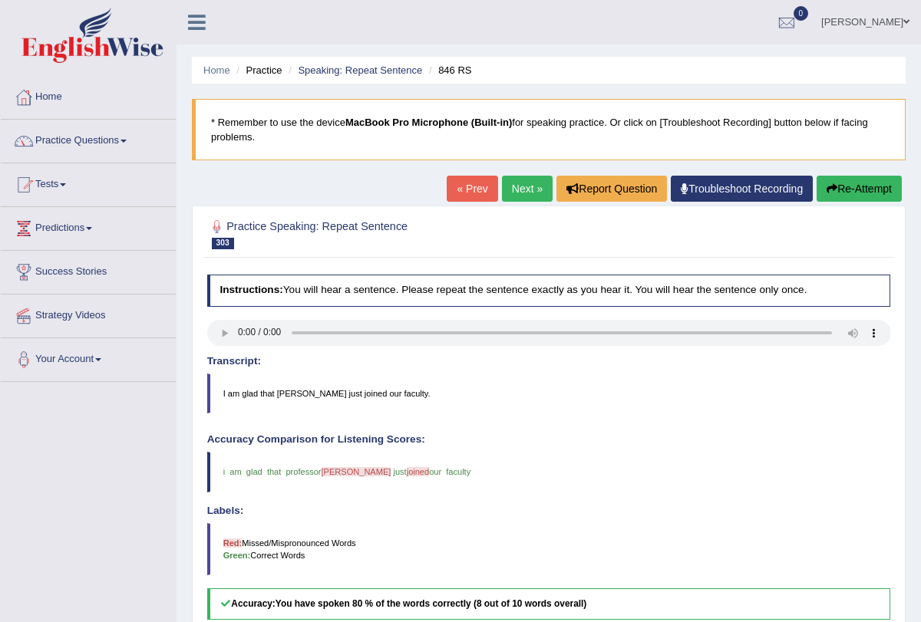
click at [0, 0] on div "Updating answer..." at bounding box center [0, 0] width 0 height 0
click at [533, 187] on link "Next »" at bounding box center [527, 189] width 51 height 26
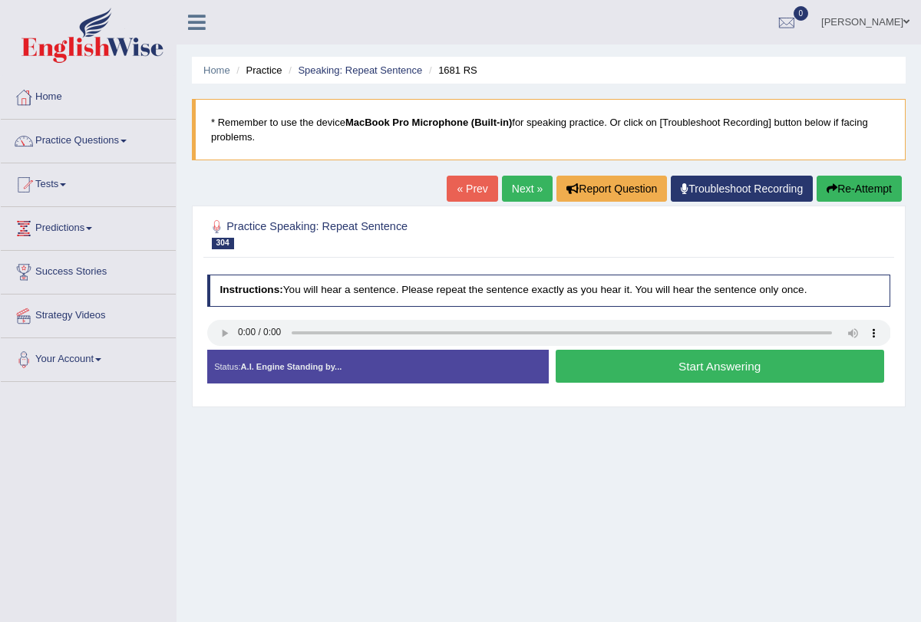
click at [658, 371] on button "Start Answering" at bounding box center [719, 366] width 328 height 33
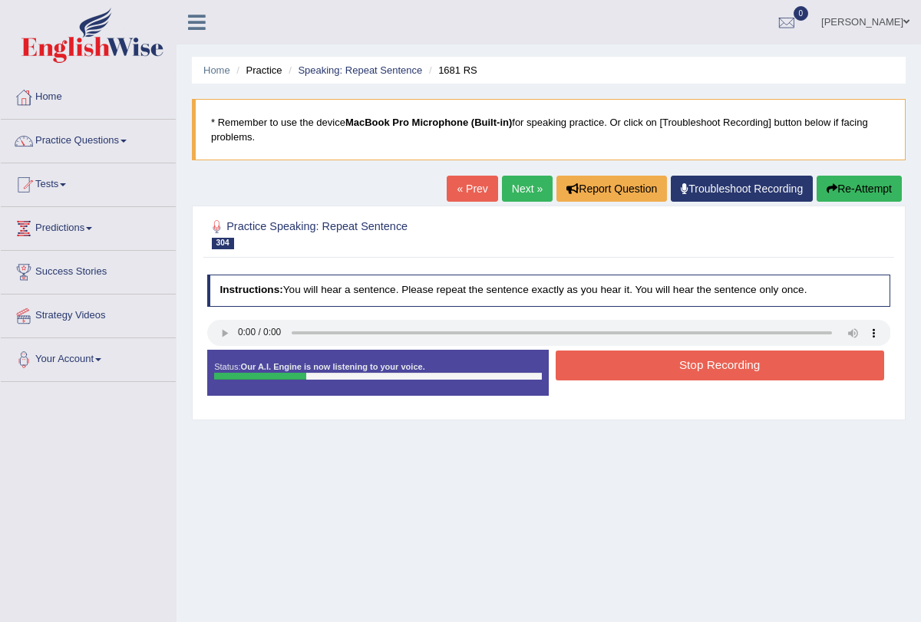
click at [658, 371] on button "Stop Recording" at bounding box center [719, 366] width 328 height 30
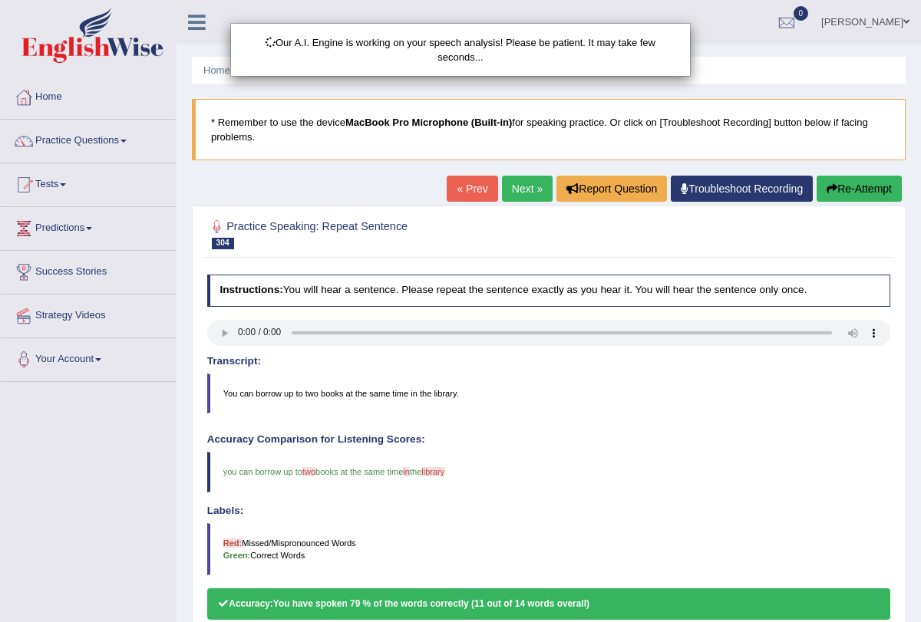
click at [513, 196] on div "Our A.I. Engine is working on your speech analysis! Please be patient. It may t…" at bounding box center [460, 311] width 921 height 622
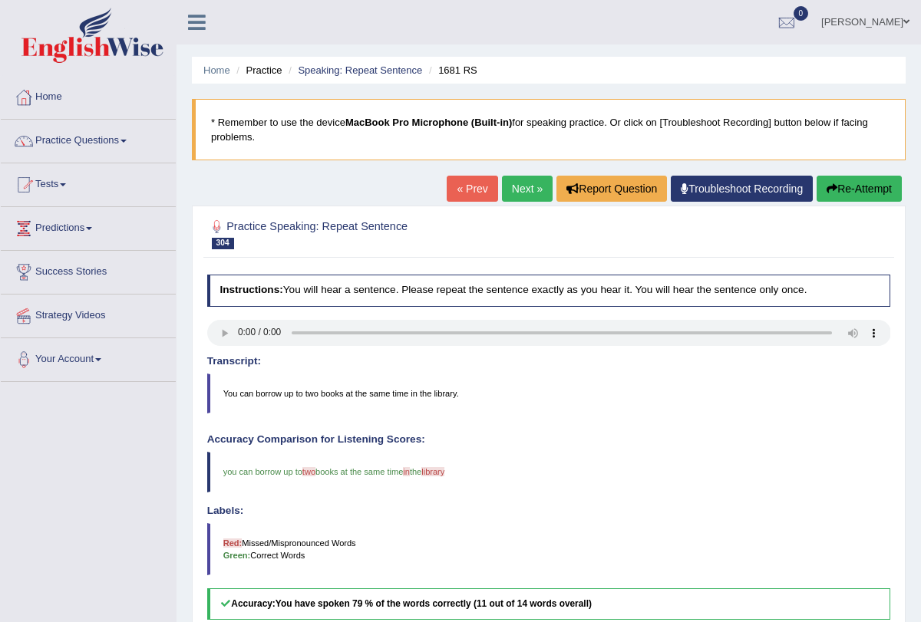
click at [513, 196] on link "Next »" at bounding box center [527, 189] width 51 height 26
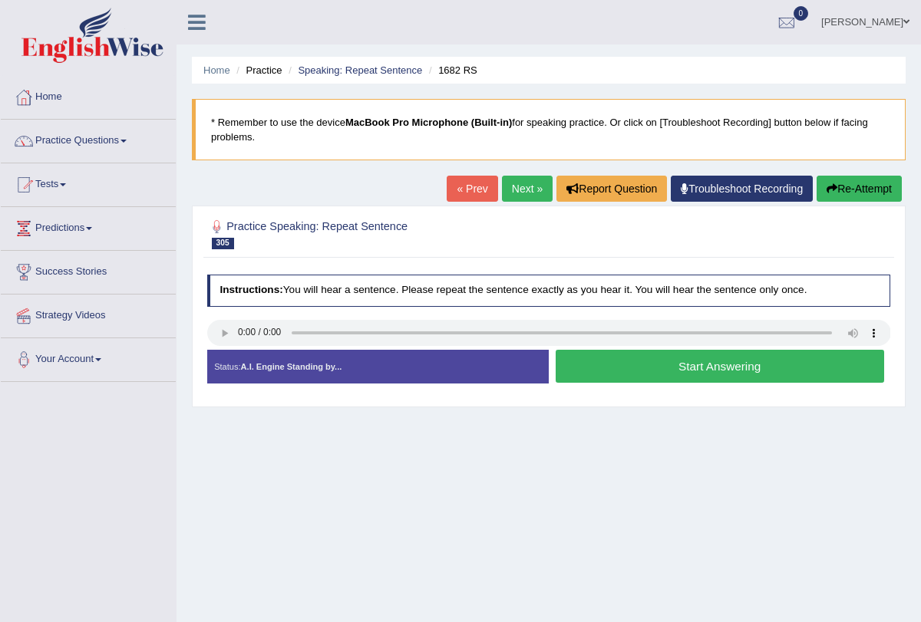
click at [600, 368] on button "Start Answering" at bounding box center [719, 366] width 328 height 33
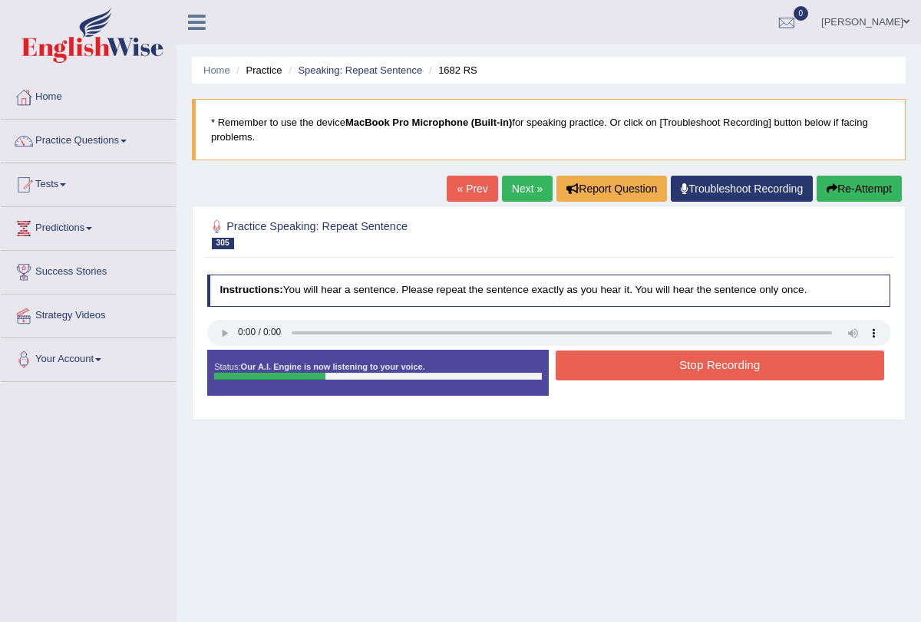
click at [600, 368] on button "Stop Recording" at bounding box center [719, 366] width 328 height 30
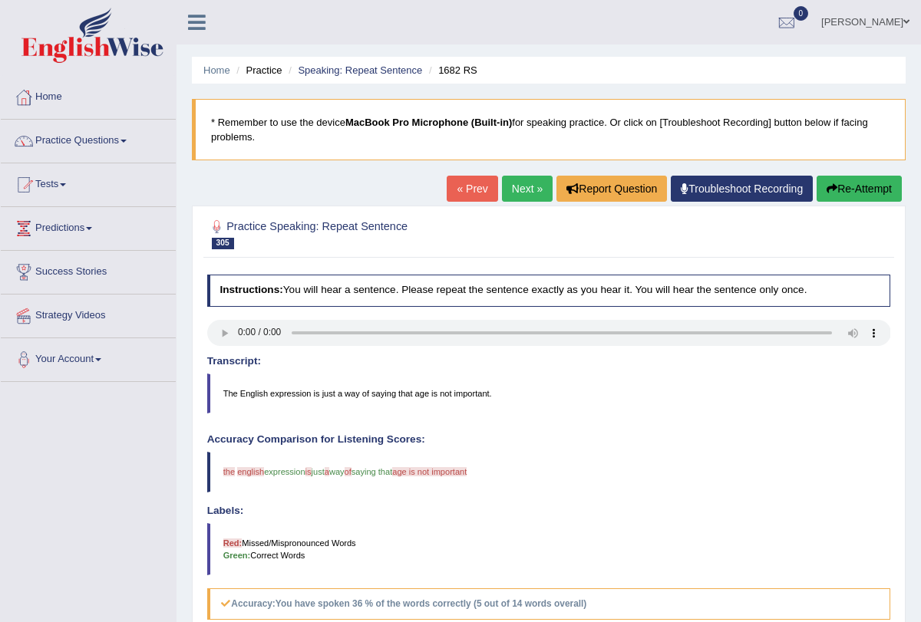
click at [845, 176] on button "Re-Attempt" at bounding box center [858, 189] width 85 height 26
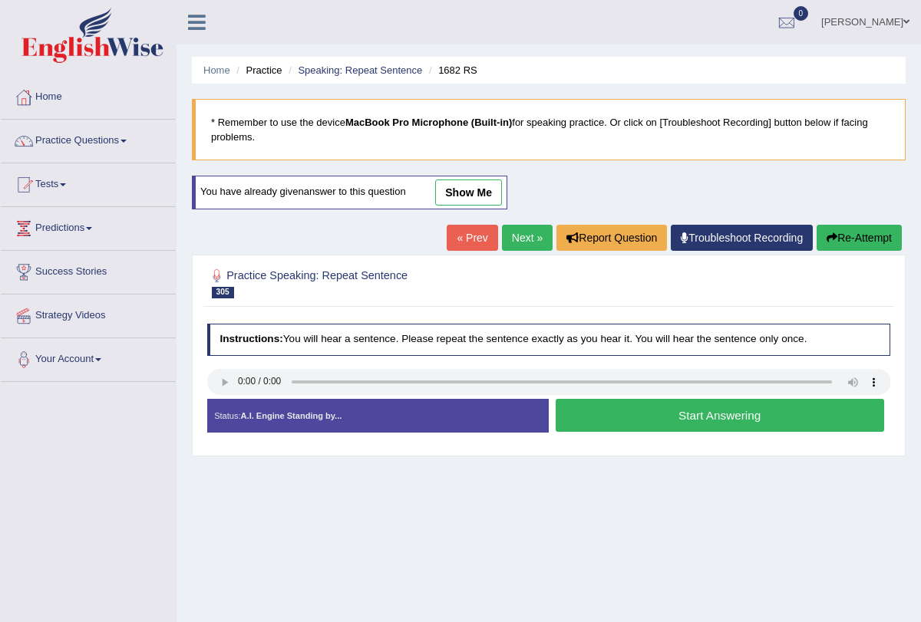
click at [609, 406] on button "Start Answering" at bounding box center [719, 415] width 328 height 33
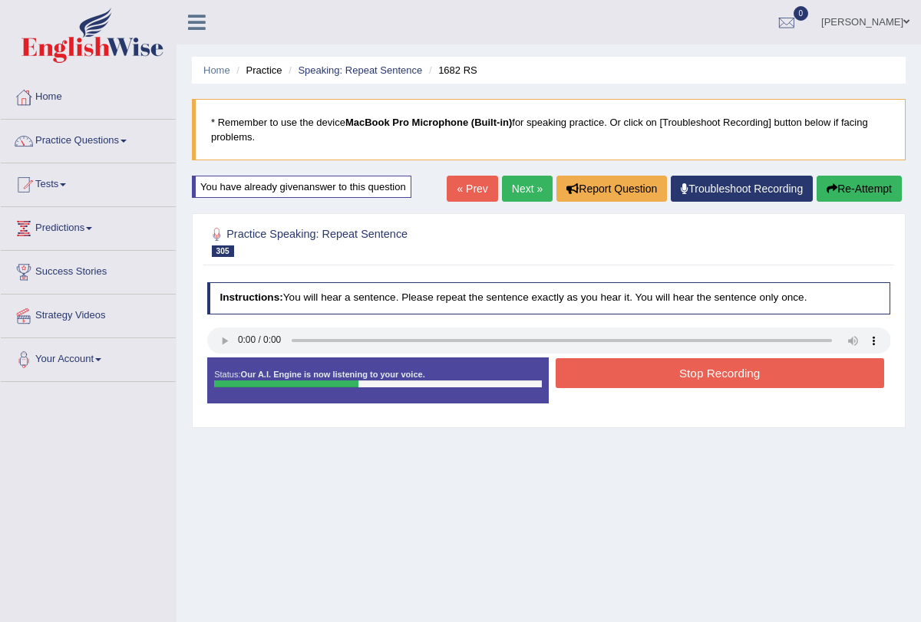
click at [609, 371] on button "Stop Recording" at bounding box center [719, 373] width 328 height 30
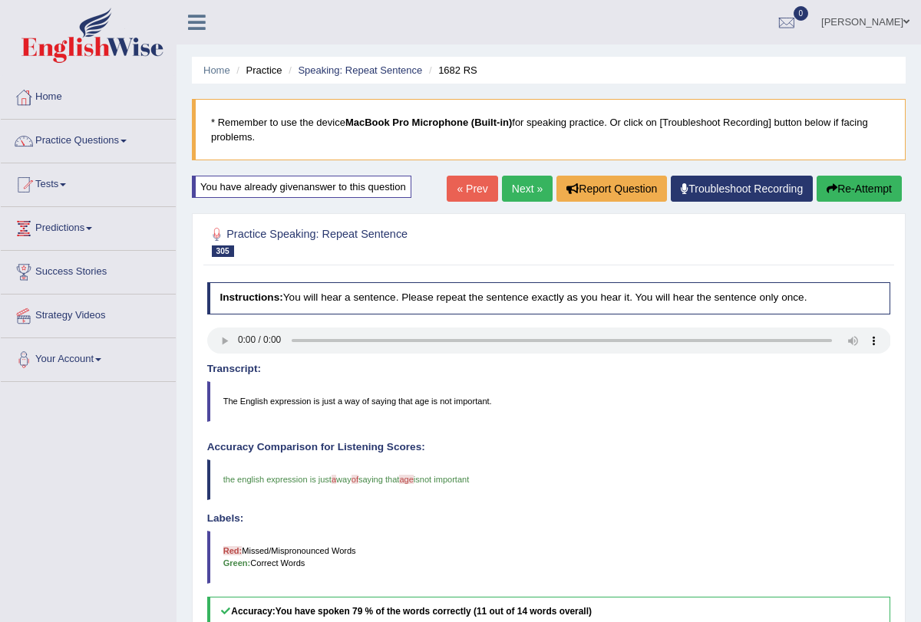
click at [518, 193] on link "Next »" at bounding box center [527, 189] width 51 height 26
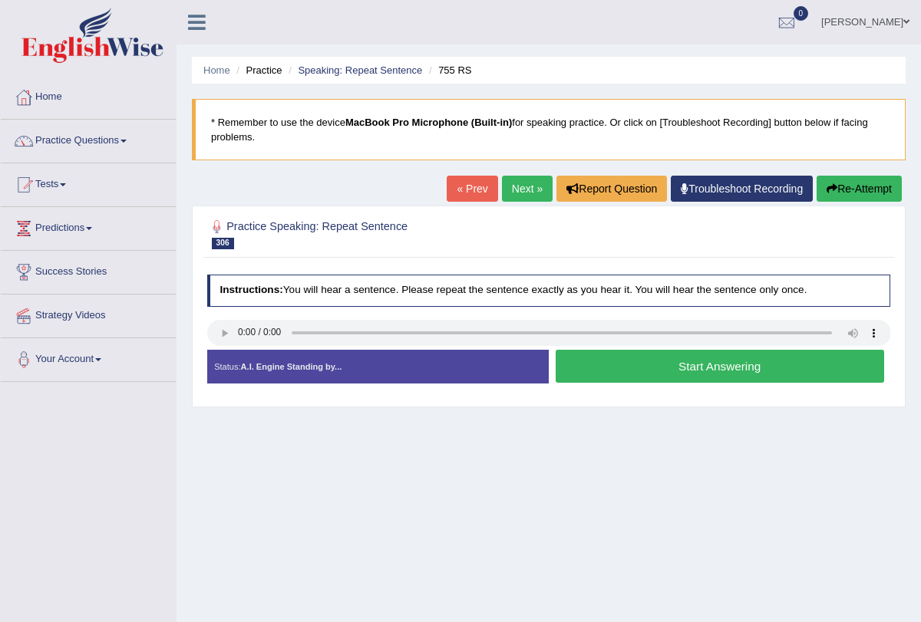
click at [611, 367] on button "Start Answering" at bounding box center [719, 366] width 328 height 33
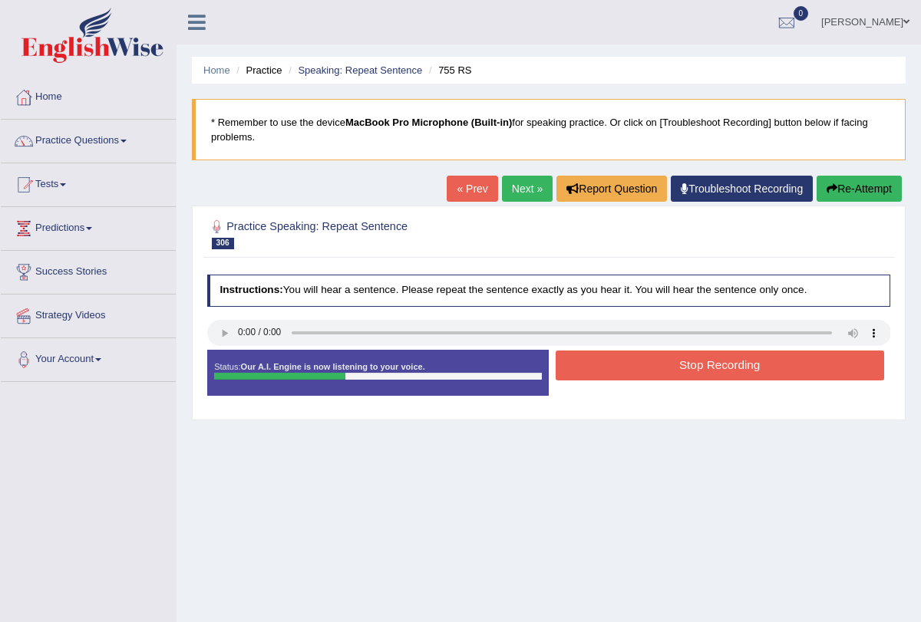
click at [611, 367] on button "Stop Recording" at bounding box center [719, 366] width 328 height 30
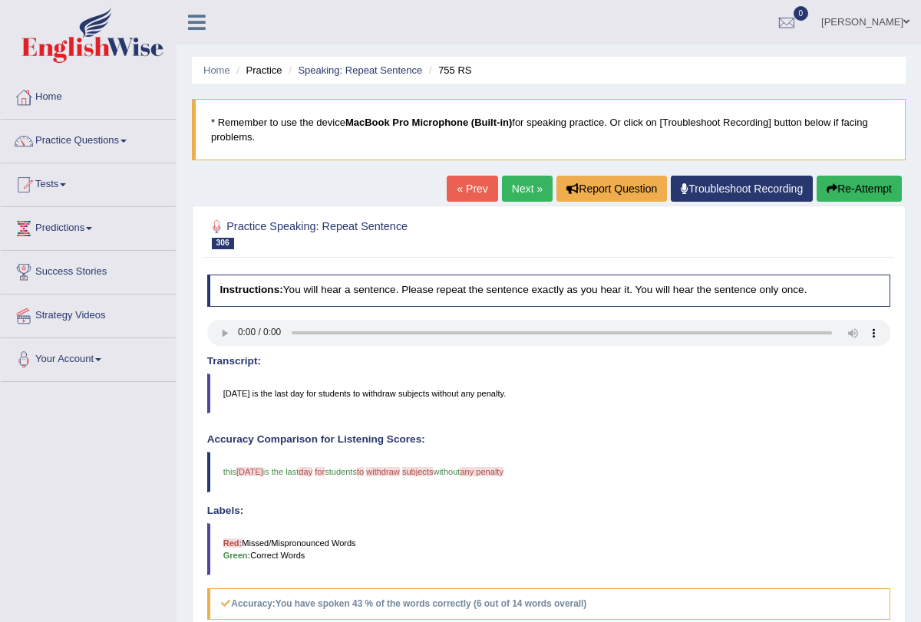
click at [512, 194] on link "Next »" at bounding box center [527, 189] width 51 height 26
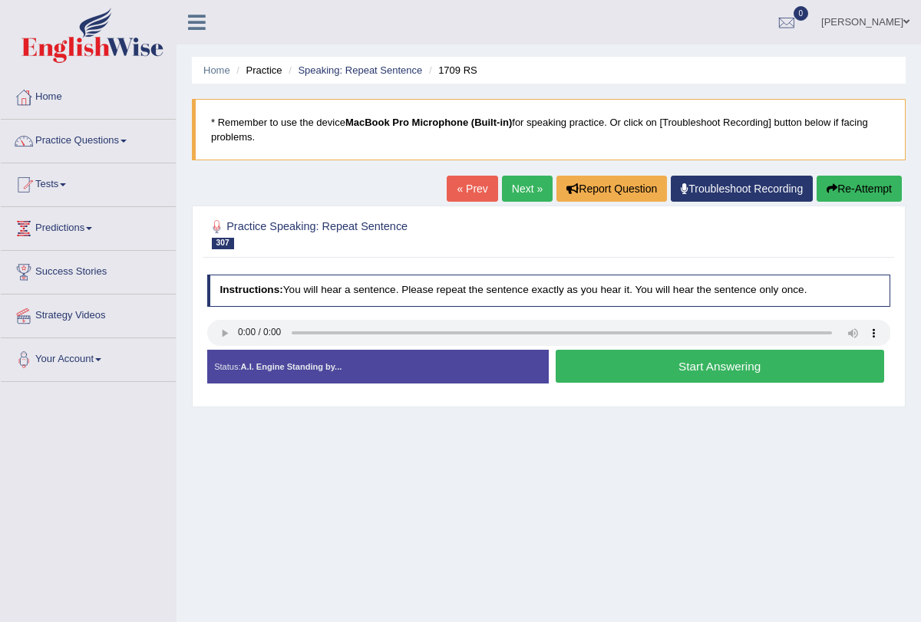
click at [608, 364] on button "Start Answering" at bounding box center [719, 366] width 328 height 33
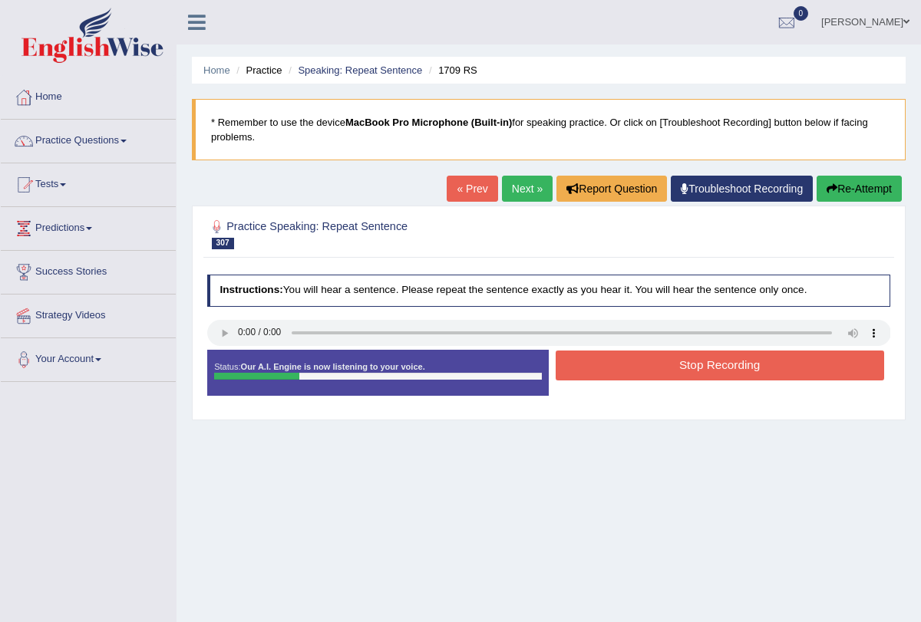
click at [608, 364] on button "Stop Recording" at bounding box center [719, 366] width 328 height 30
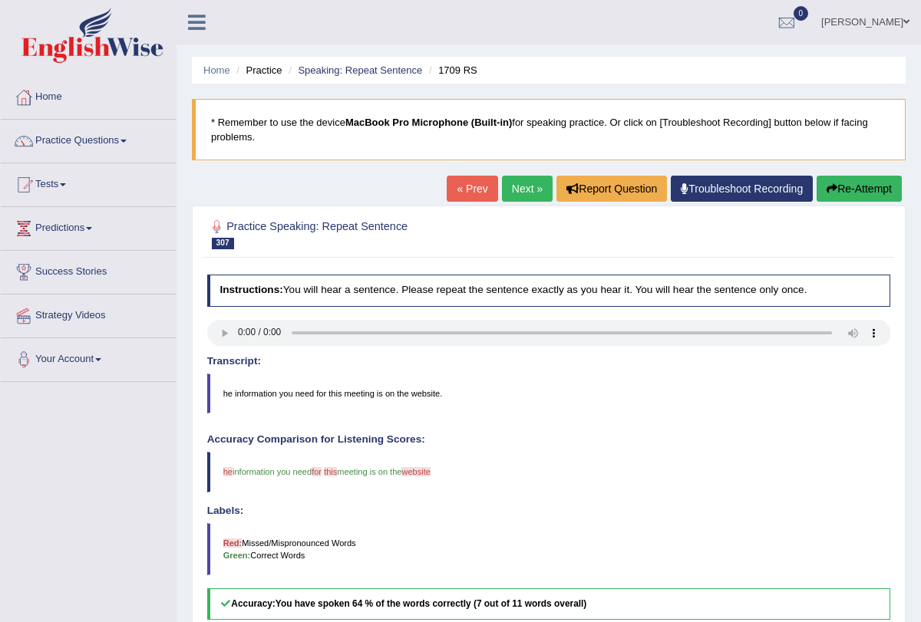
click at [512, 187] on link "Next »" at bounding box center [527, 189] width 51 height 26
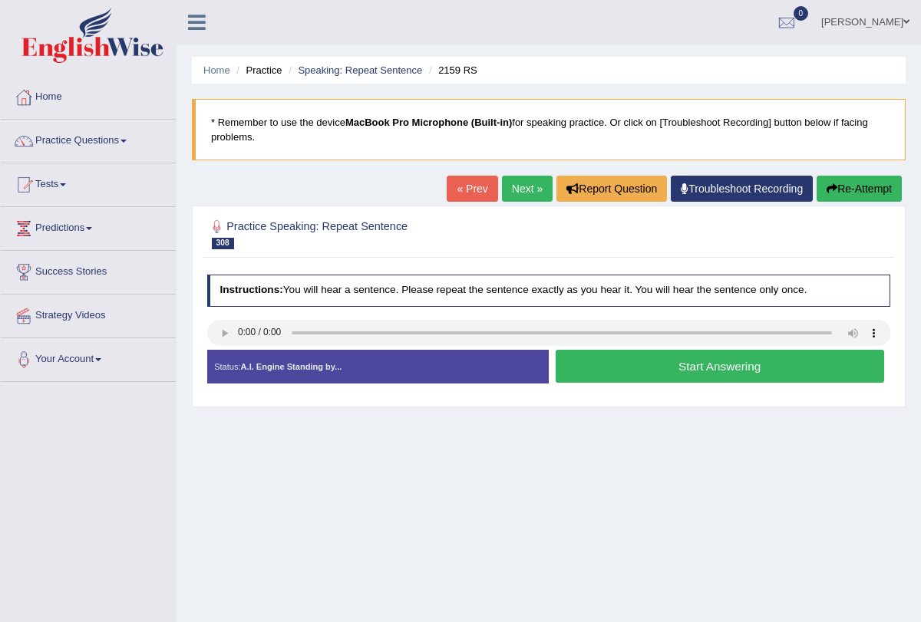
click at [643, 358] on button "Start Answering" at bounding box center [719, 366] width 328 height 33
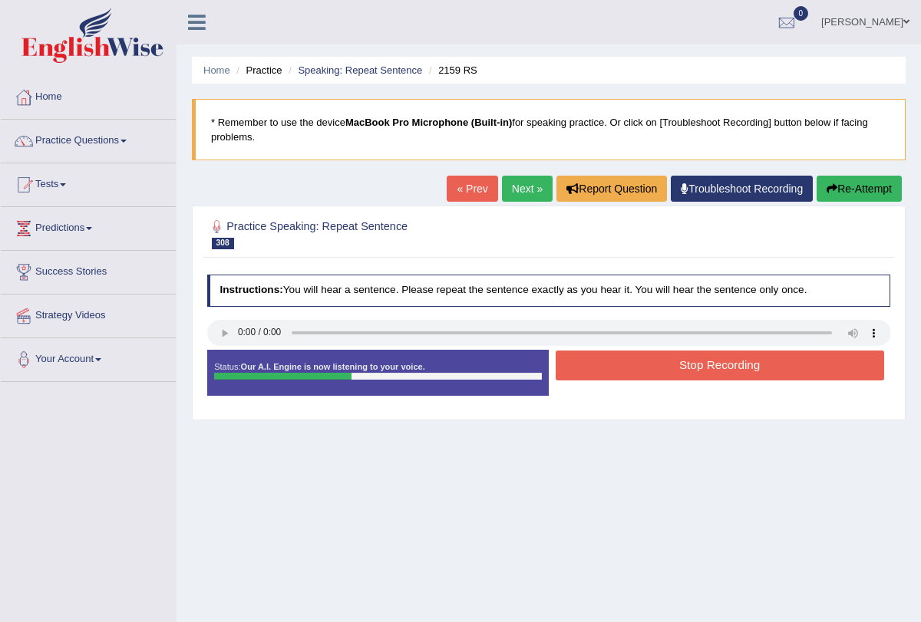
click at [643, 358] on button "Stop Recording" at bounding box center [719, 366] width 328 height 30
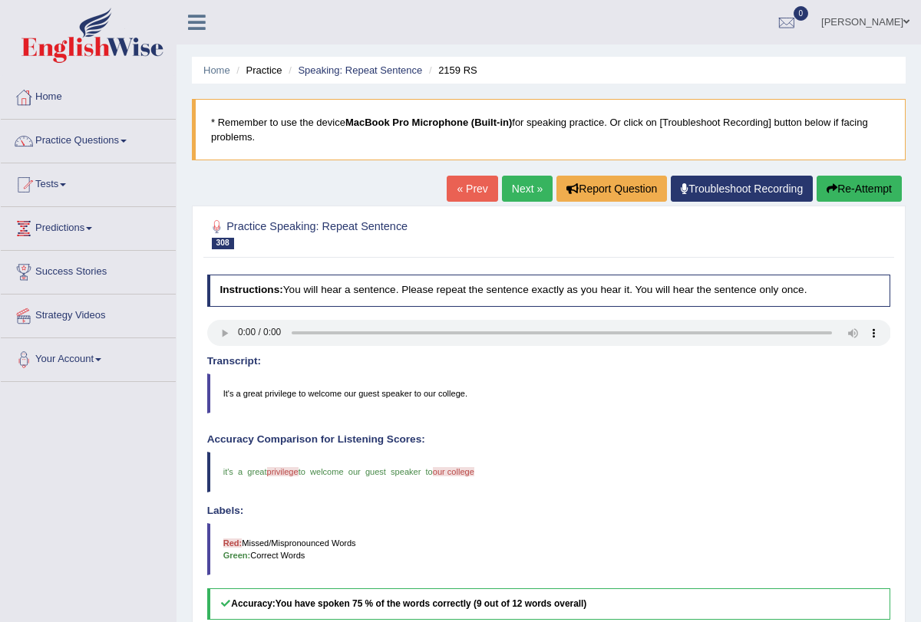
click at [522, 191] on link "Next »" at bounding box center [527, 189] width 51 height 26
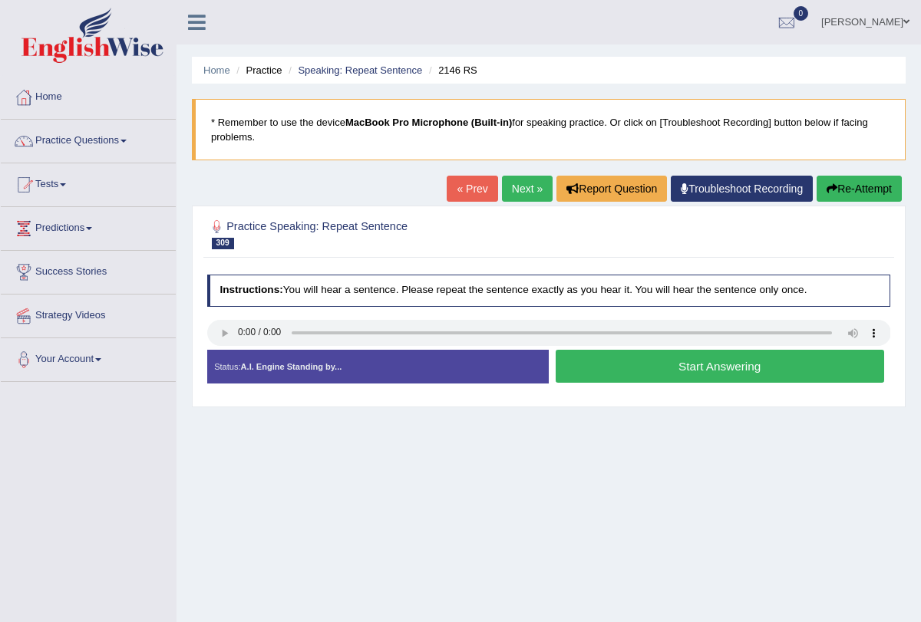
click at [516, 184] on link "Next »" at bounding box center [527, 189] width 51 height 26
click at [623, 360] on button "Start Answering" at bounding box center [719, 366] width 328 height 33
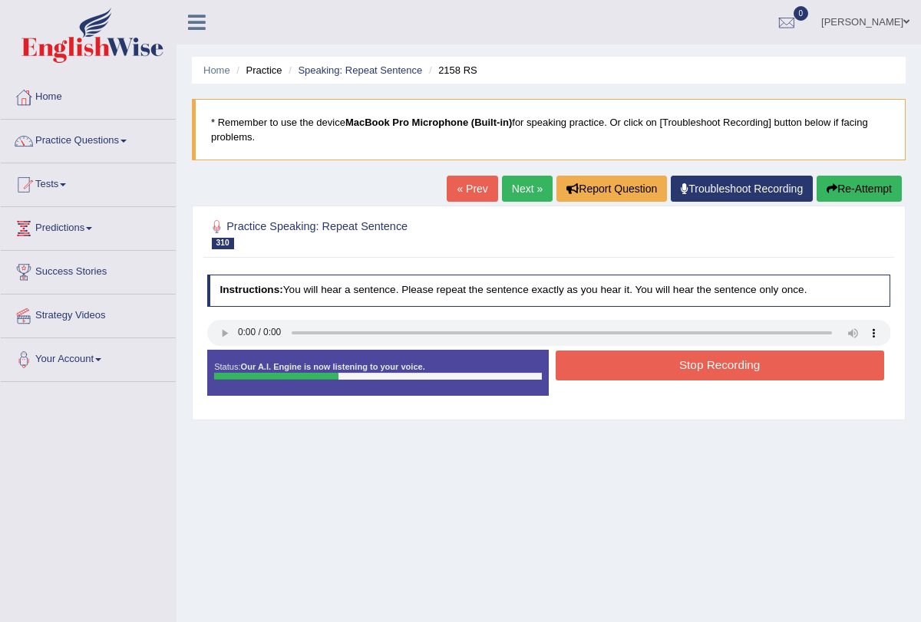
click at [623, 360] on button "Stop Recording" at bounding box center [719, 366] width 328 height 30
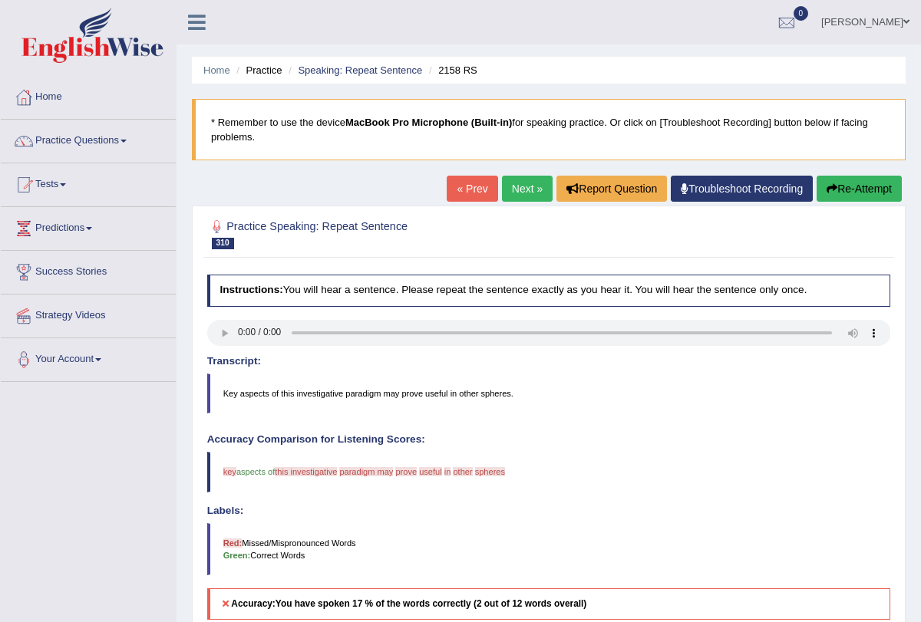
click at [839, 184] on button "Re-Attempt" at bounding box center [858, 189] width 85 height 26
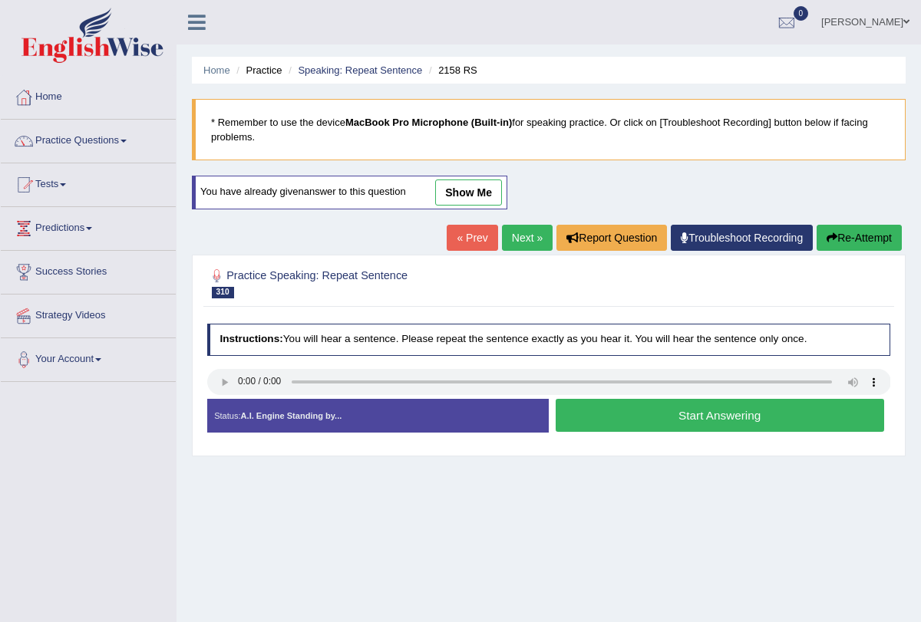
click at [624, 417] on button "Start Answering" at bounding box center [719, 415] width 328 height 33
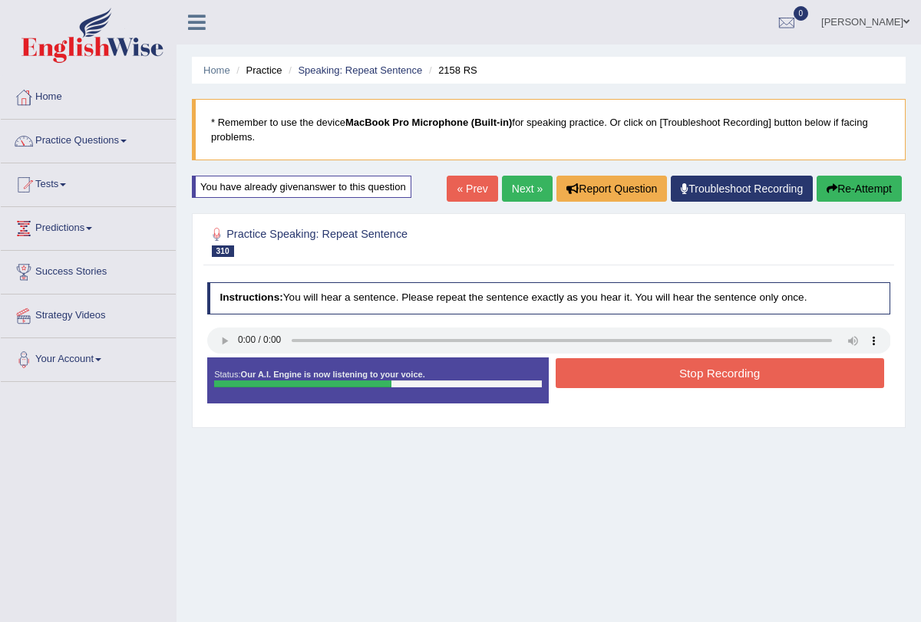
click at [655, 370] on button "Stop Recording" at bounding box center [719, 373] width 328 height 30
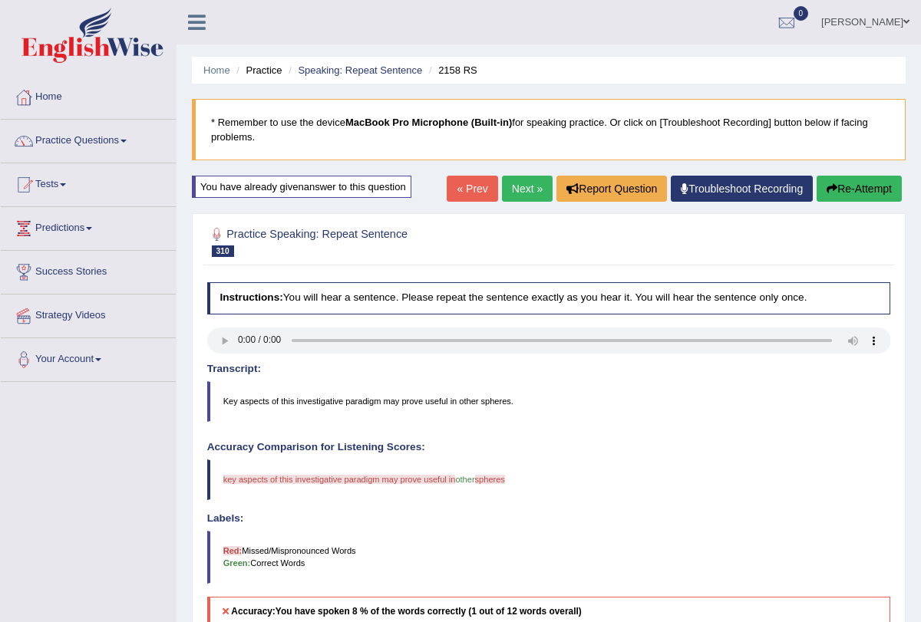
click at [516, 196] on link "Next »" at bounding box center [527, 189] width 51 height 26
